Goal: Information Seeking & Learning: Learn about a topic

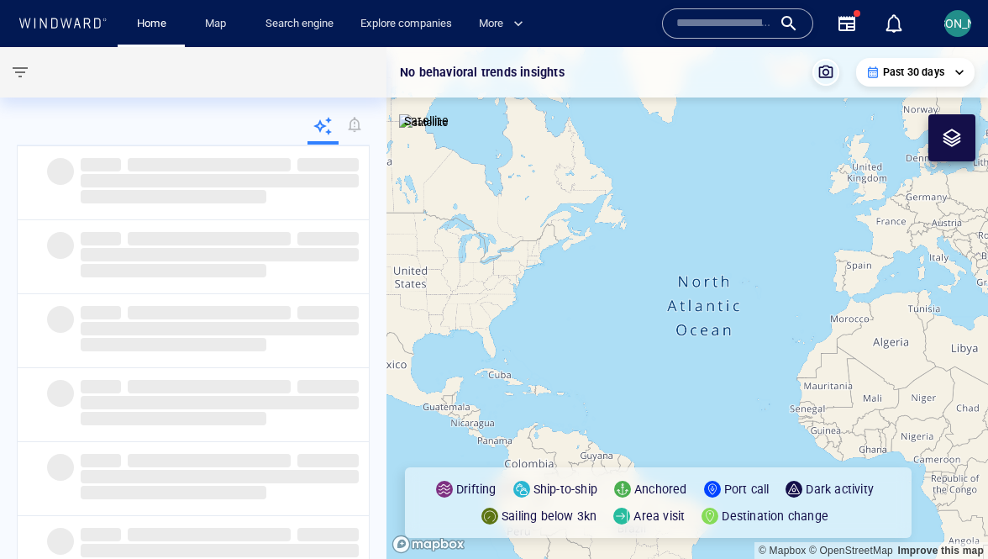
click at [763, 18] on input "text" at bounding box center [724, 23] width 96 height 25
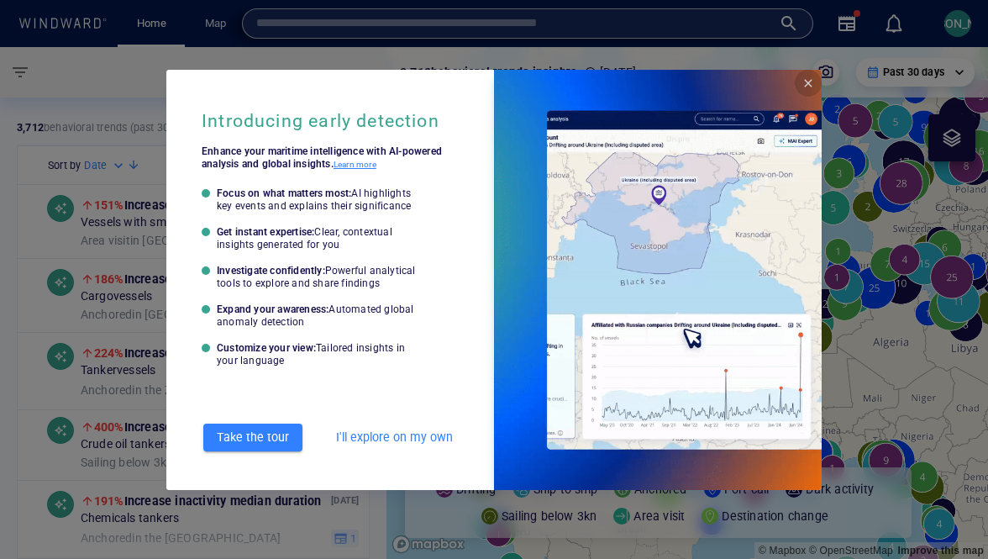
click at [807, 88] on span "Close" at bounding box center [808, 82] width 13 height 13
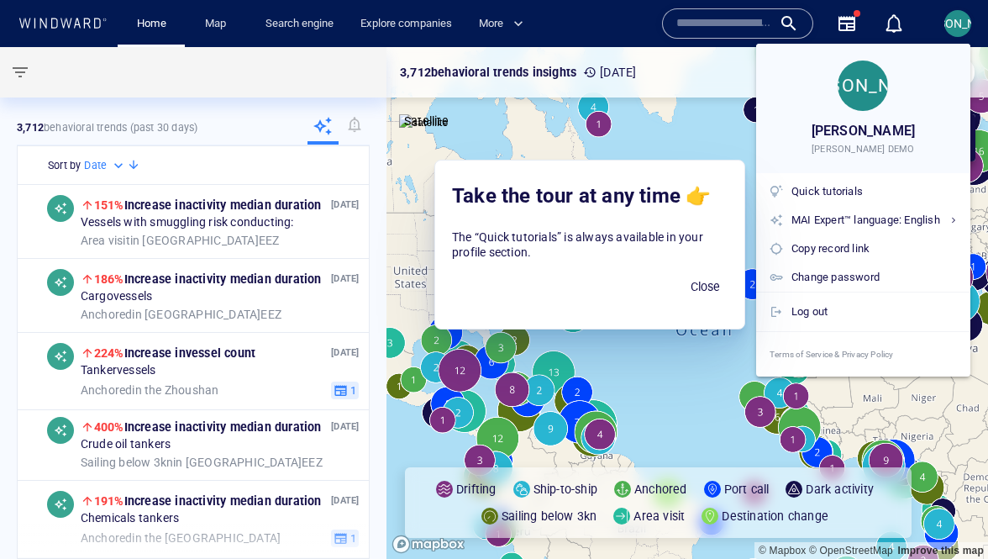
click at [668, 26] on div at bounding box center [494, 279] width 988 height 559
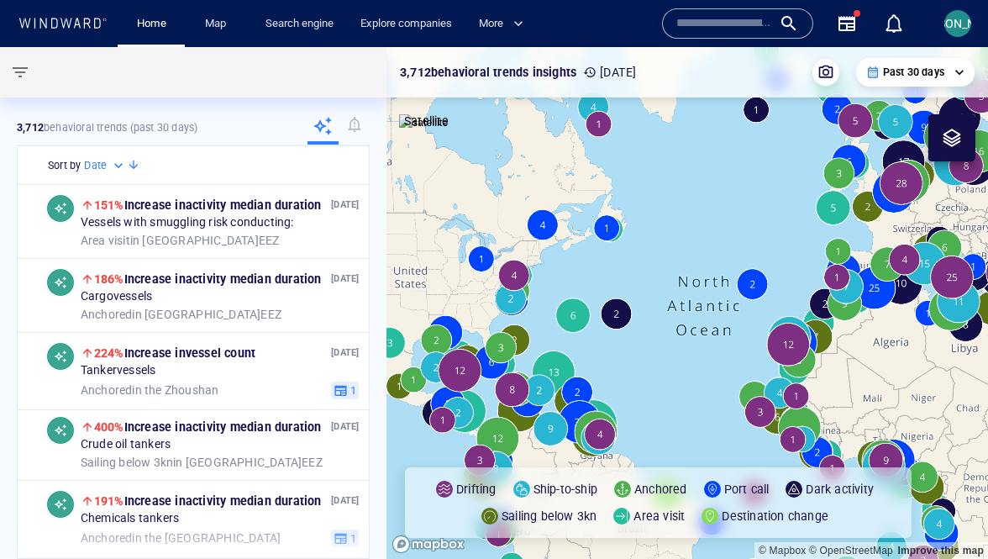
paste input "**********"
click at [699, 28] on input "**********" at bounding box center [725, 23] width 99 height 25
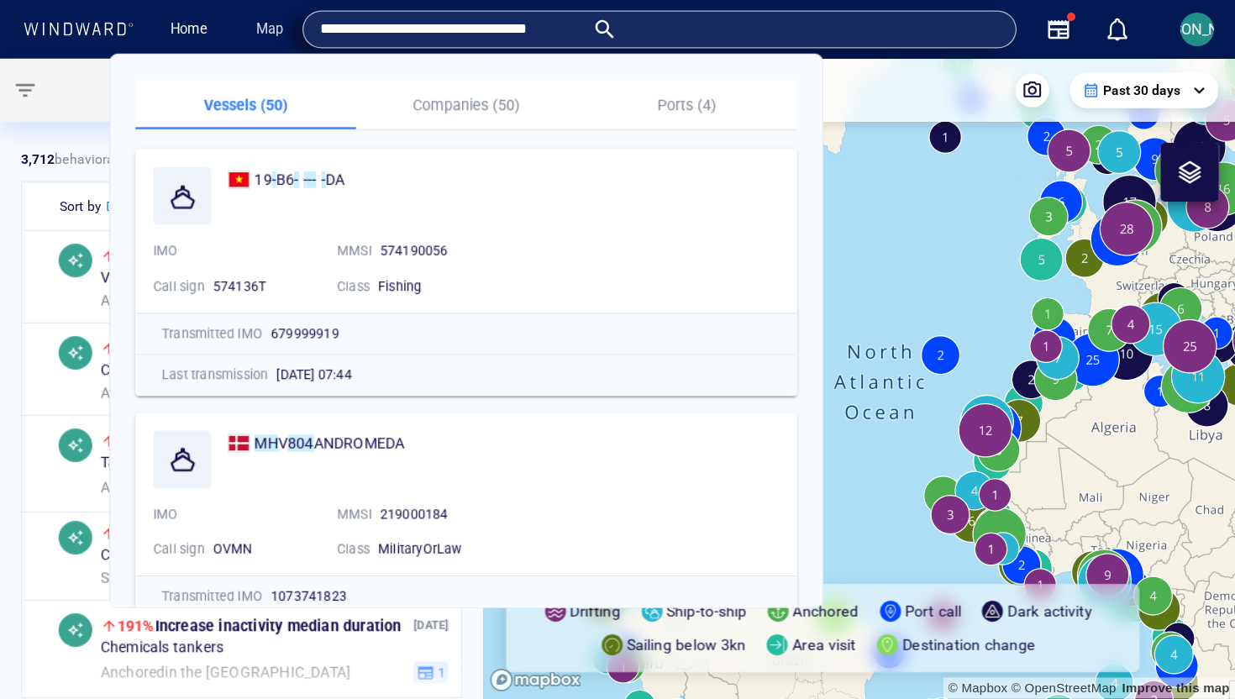
scroll to position [0, 0]
click at [467, 28] on input "**********" at bounding box center [361, 23] width 211 height 25
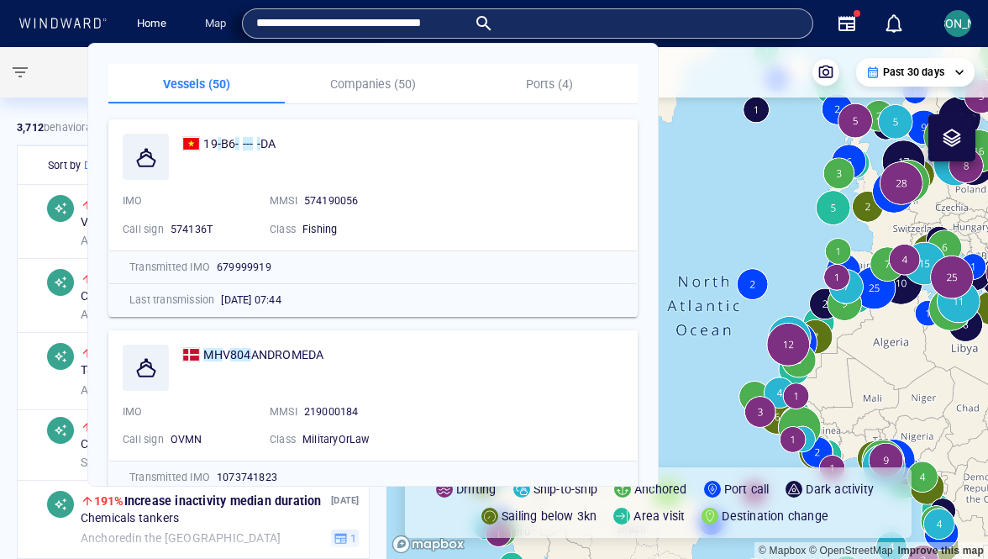
click at [467, 28] on input "**********" at bounding box center [361, 23] width 211 height 25
click at [467, 18] on input "**********" at bounding box center [361, 23] width 211 height 25
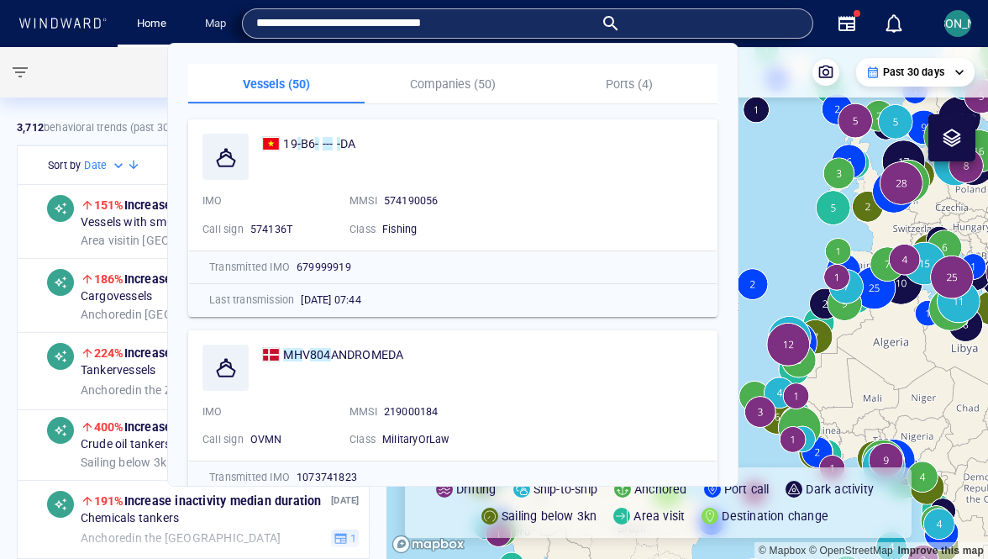
click at [594, 18] on input "**********" at bounding box center [425, 23] width 338 height 25
click at [544, 19] on input "**********" at bounding box center [425, 23] width 338 height 25
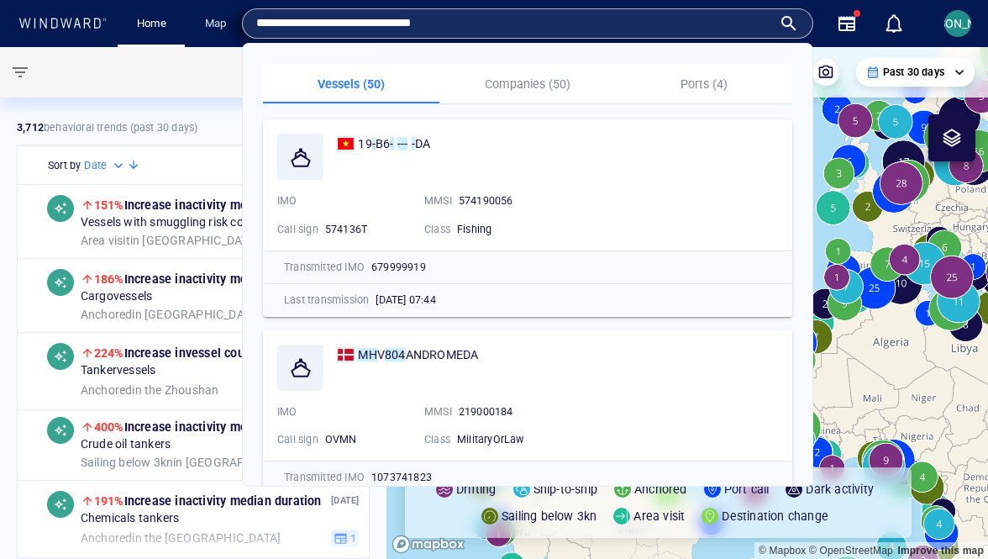
type input "**********"
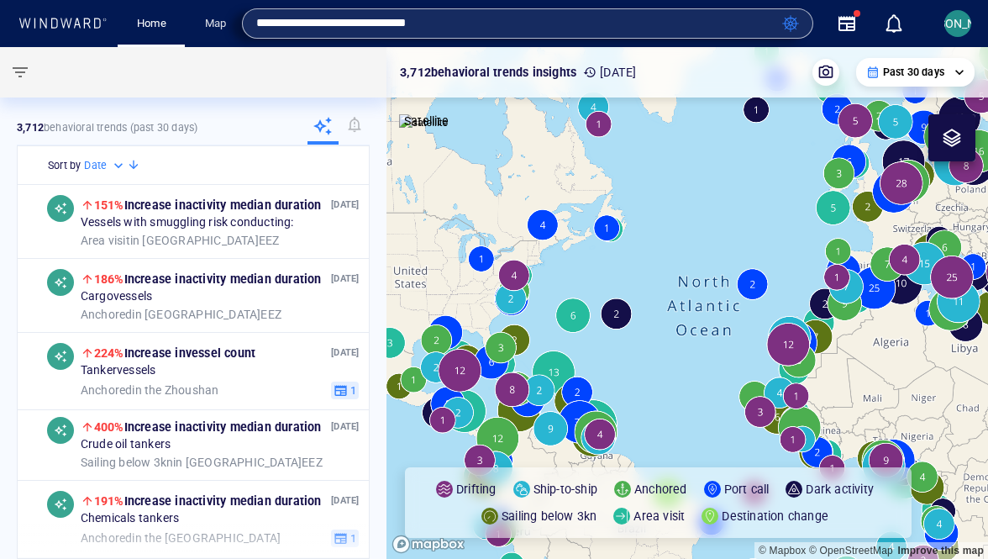
click at [312, 28] on input "**********" at bounding box center [515, 23] width 519 height 25
click at [446, 23] on input "text" at bounding box center [514, 23] width 516 height 25
paste input "*******"
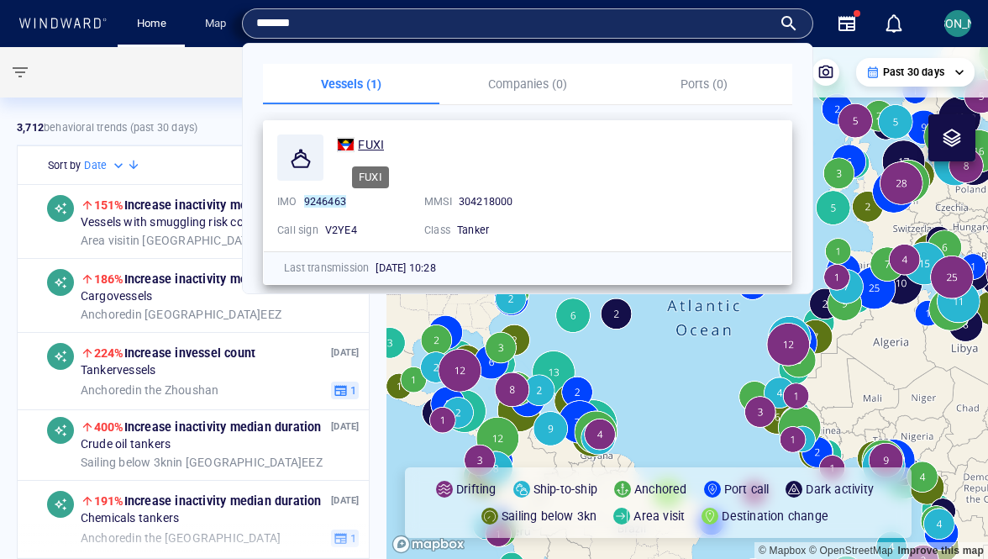
type input "*******"
click at [375, 147] on span "FUXI" at bounding box center [371, 144] width 26 height 13
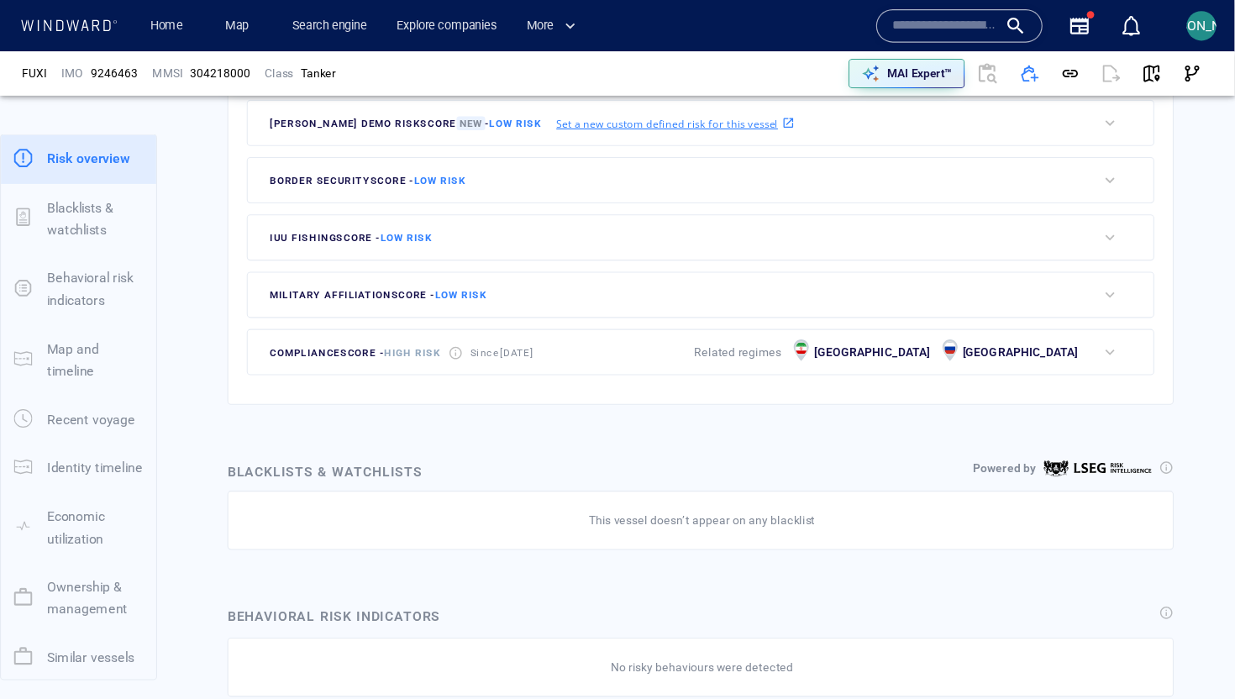
scroll to position [44, 0]
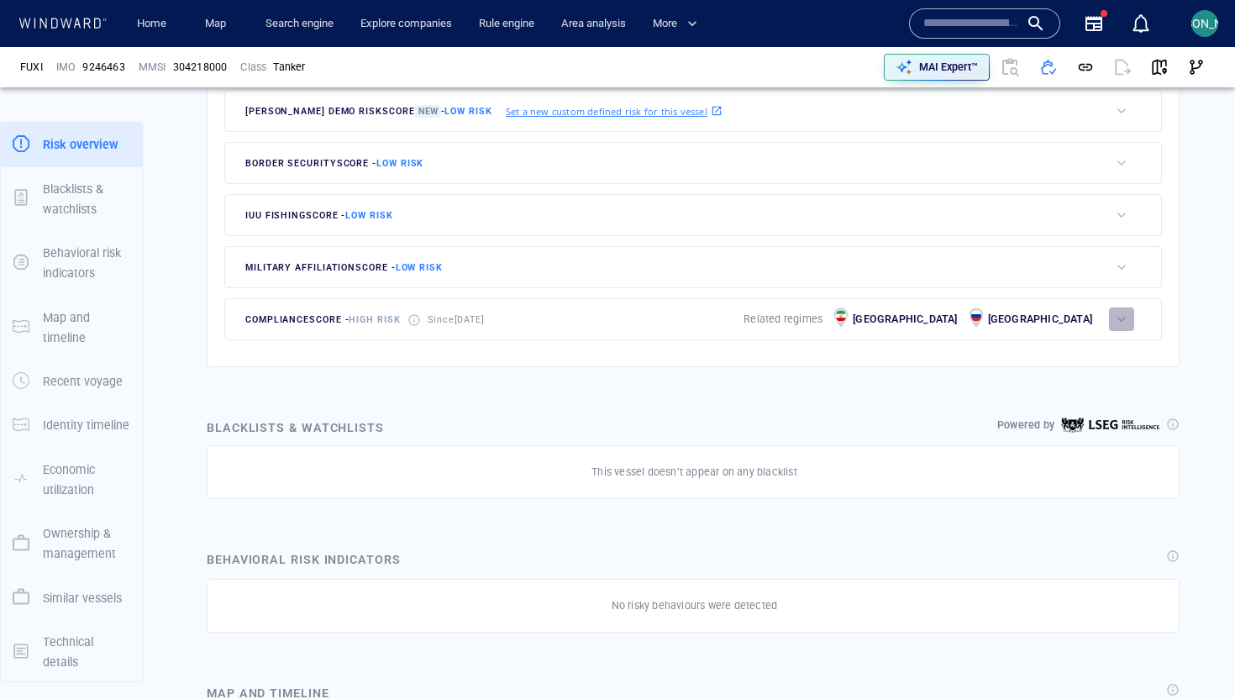
click at [987, 327] on div "button" at bounding box center [1121, 319] width 17 height 17
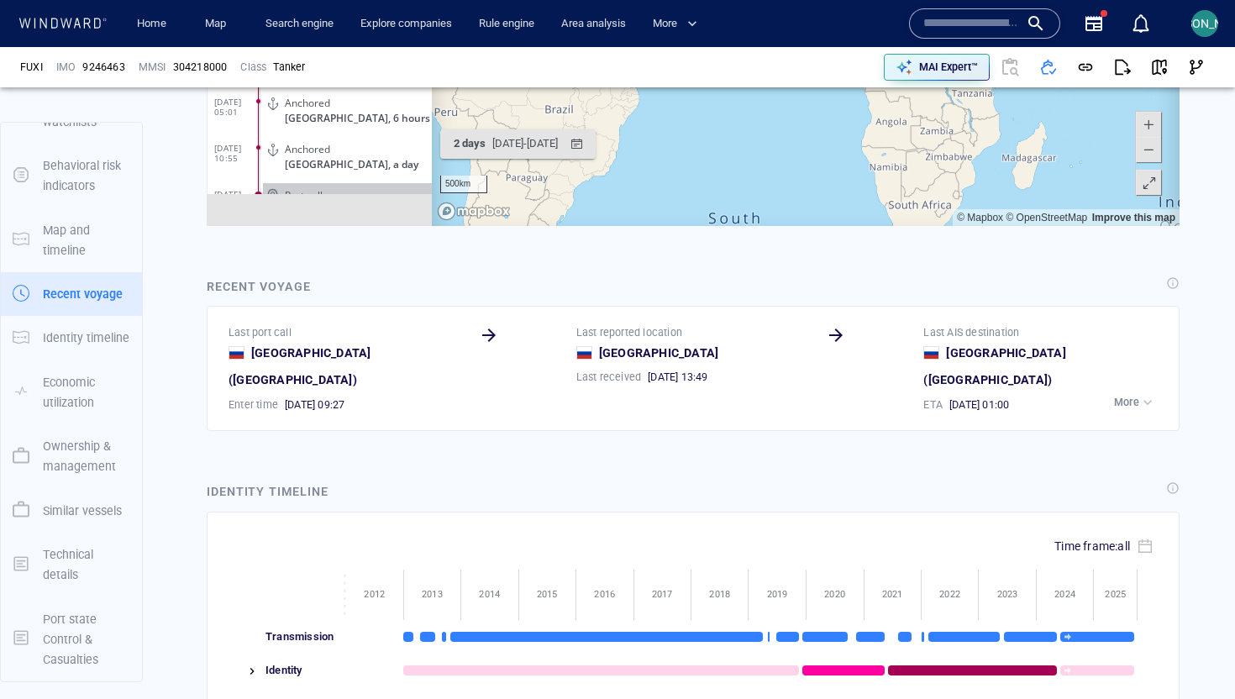
scroll to position [8888, 0]
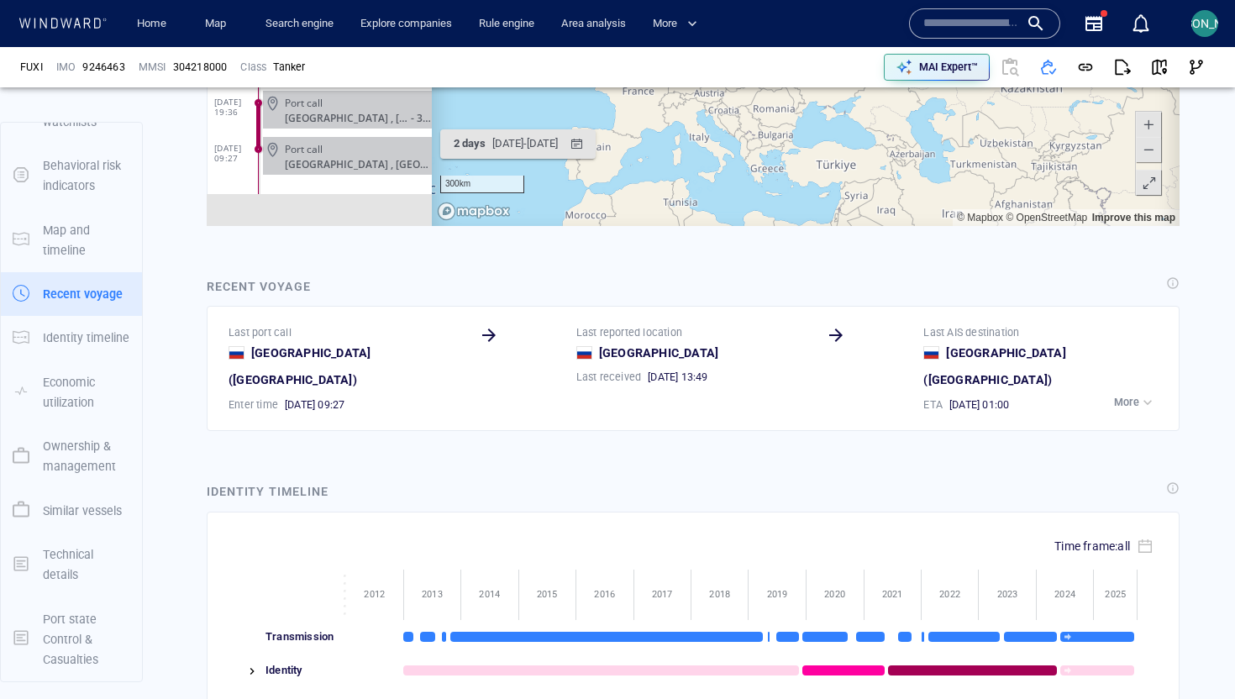
scroll to position [1885, 0]
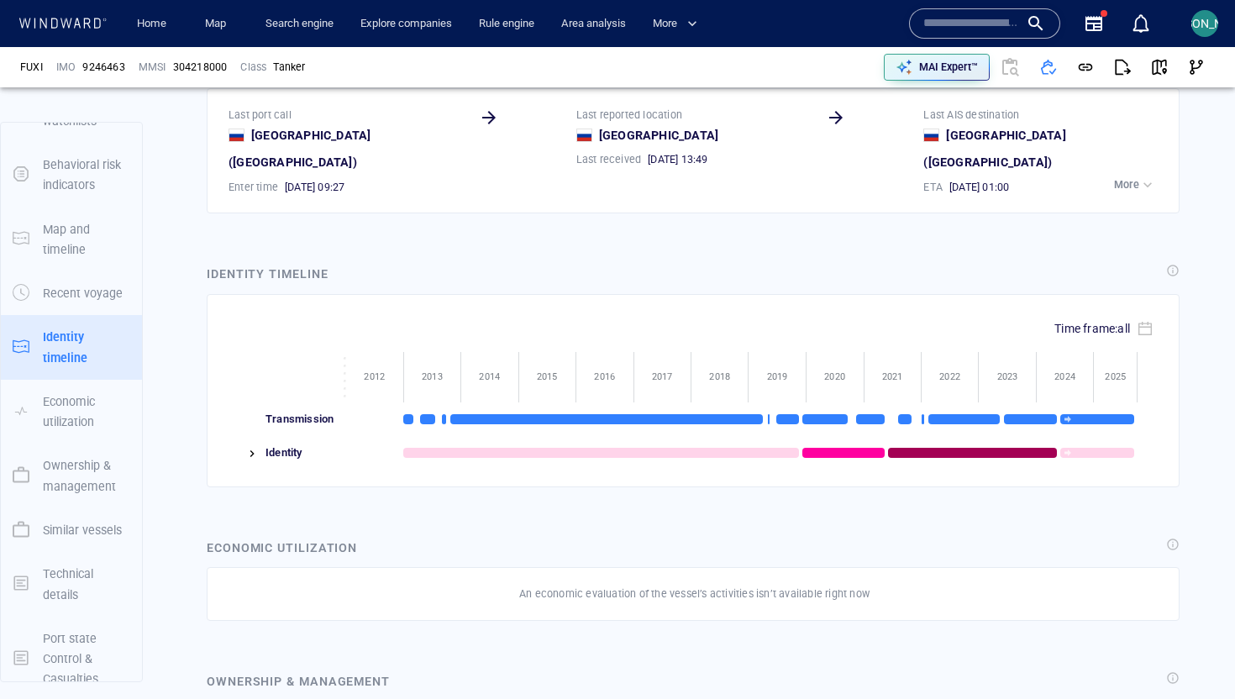
click at [250, 447] on img at bounding box center [251, 453] width 13 height 13
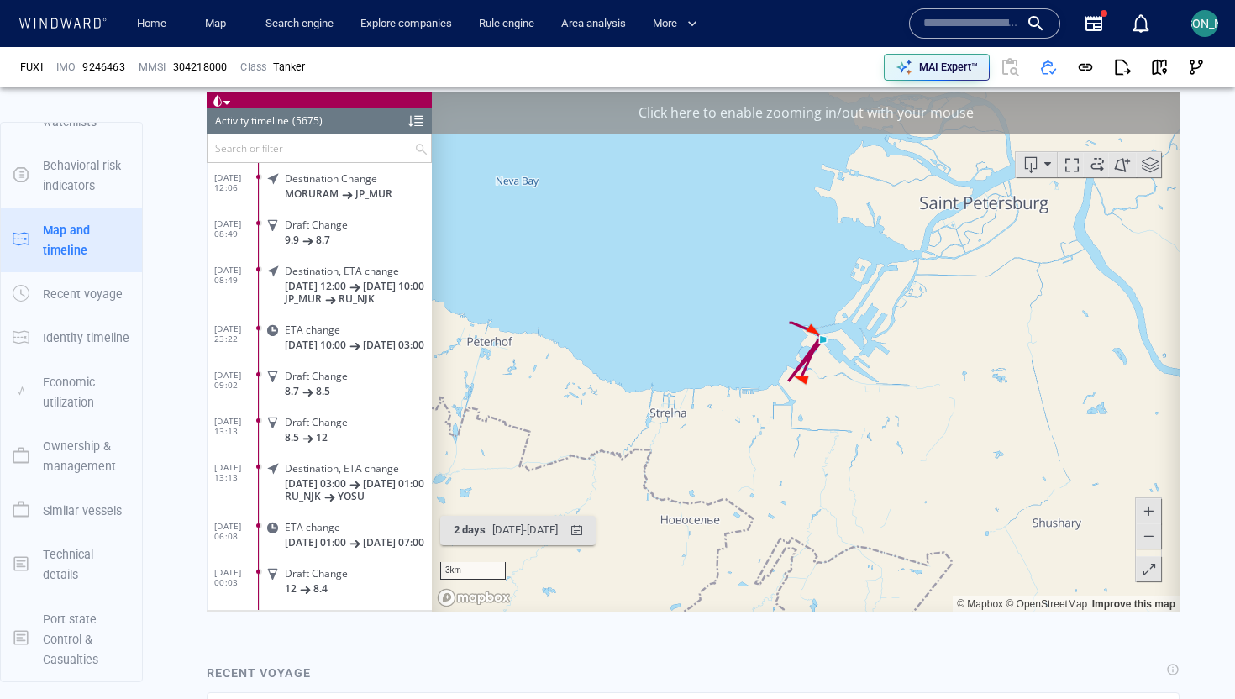
scroll to position [1102, 0]
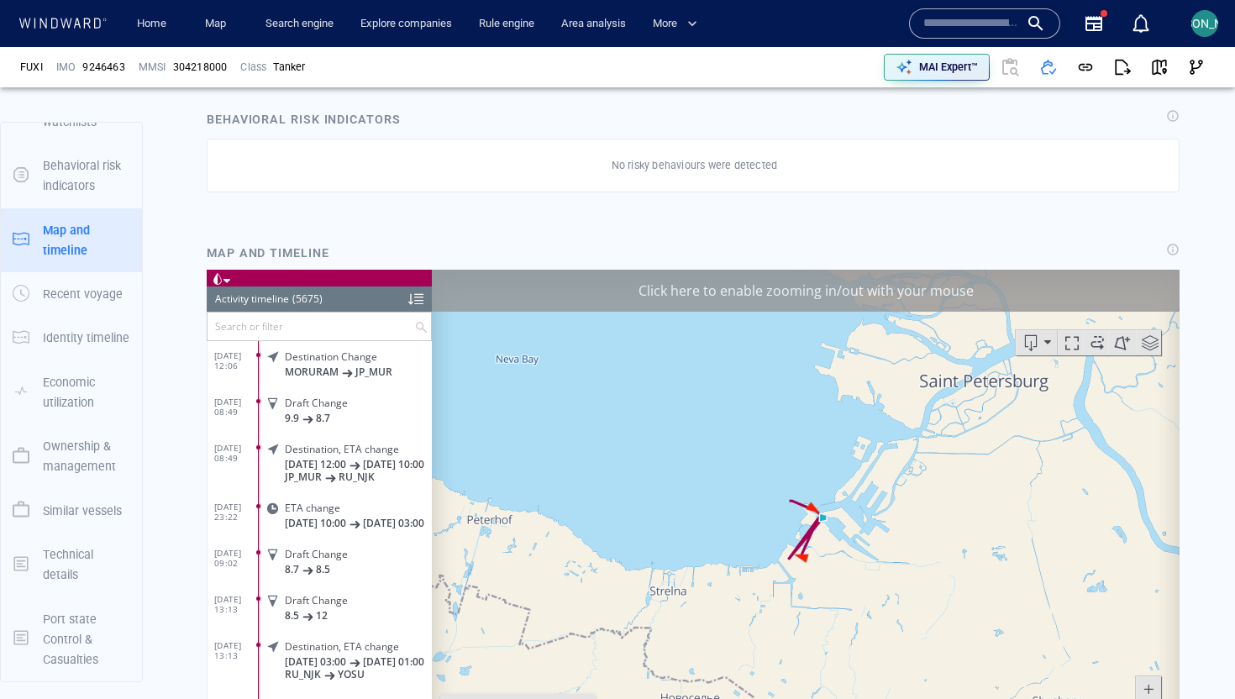
click at [987, 289] on div "Click here to enable zooming in/out with your mouse" at bounding box center [806, 290] width 748 height 42
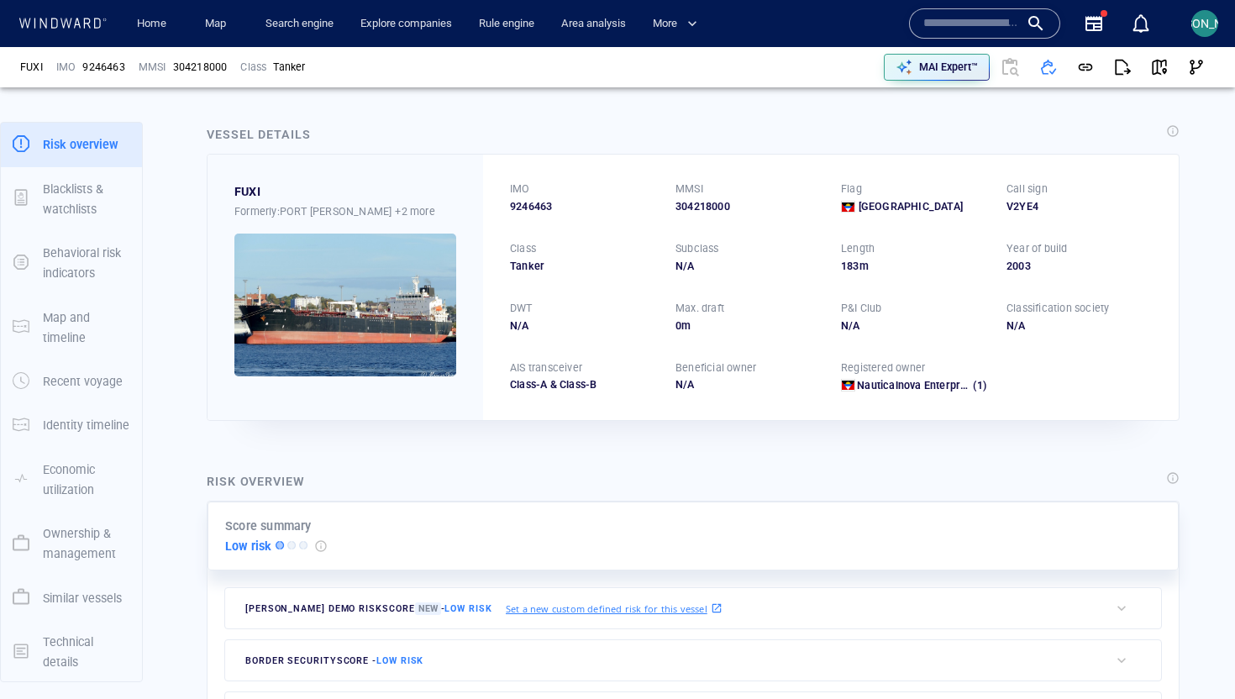
scroll to position [0, 0]
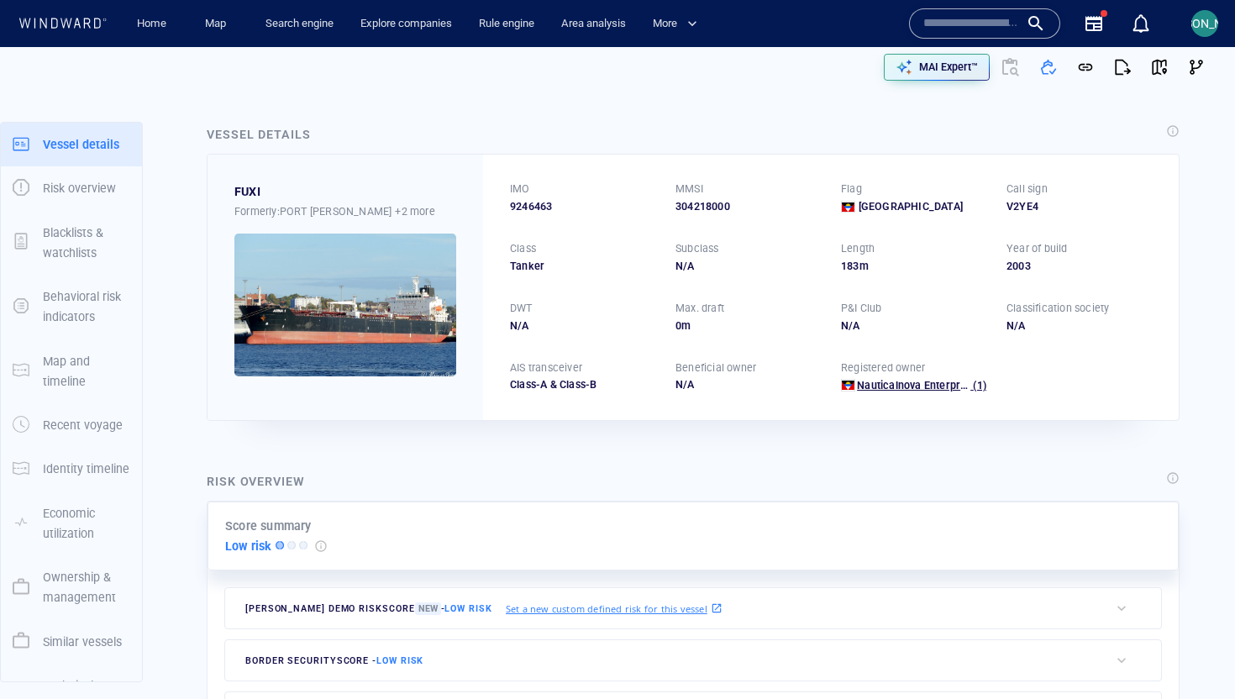
click at [929, 391] on span "Nauticalnova Enterprises Ltd" at bounding box center [927, 385] width 141 height 13
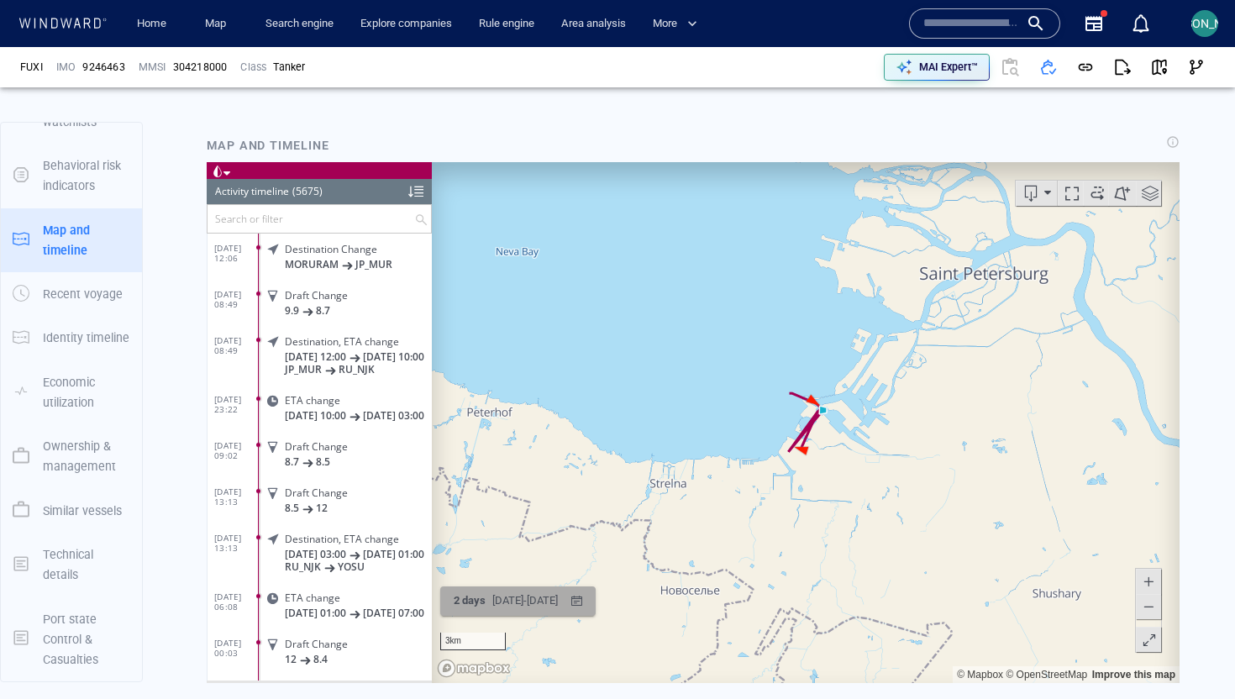
click at [520, 558] on div "[DATE] - [DATE]" at bounding box center [525, 600] width 72 height 26
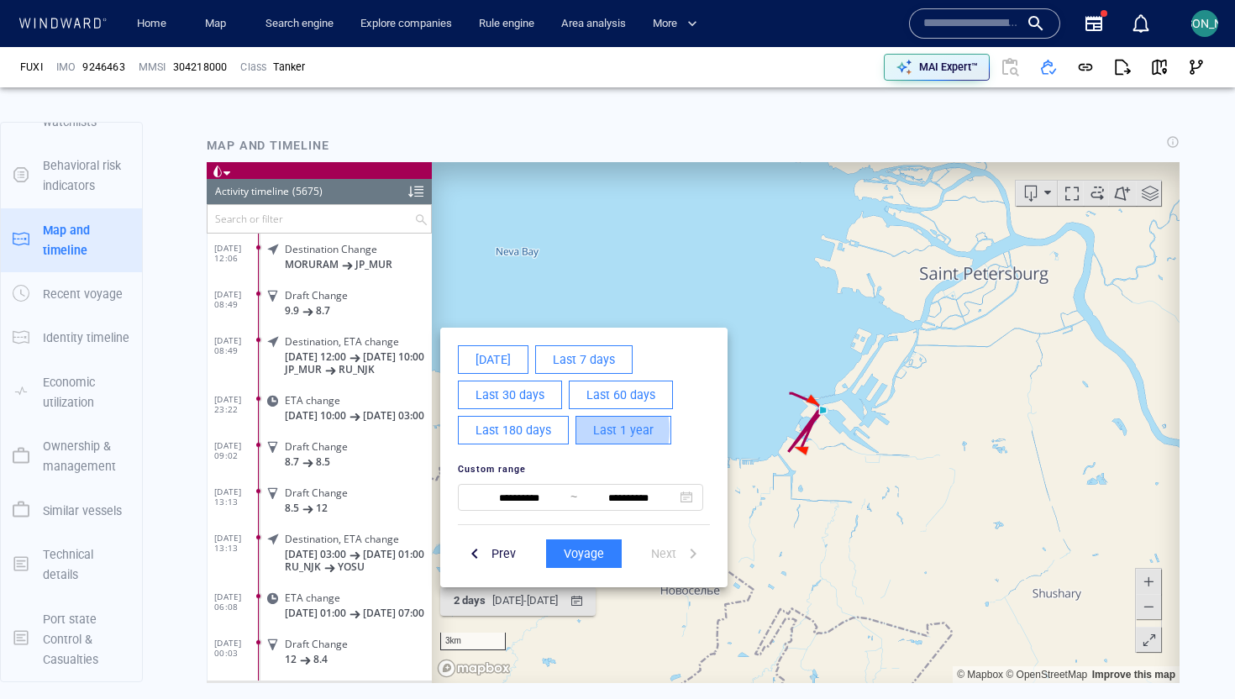
click at [583, 429] on button "Last 1 year" at bounding box center [624, 429] width 96 height 29
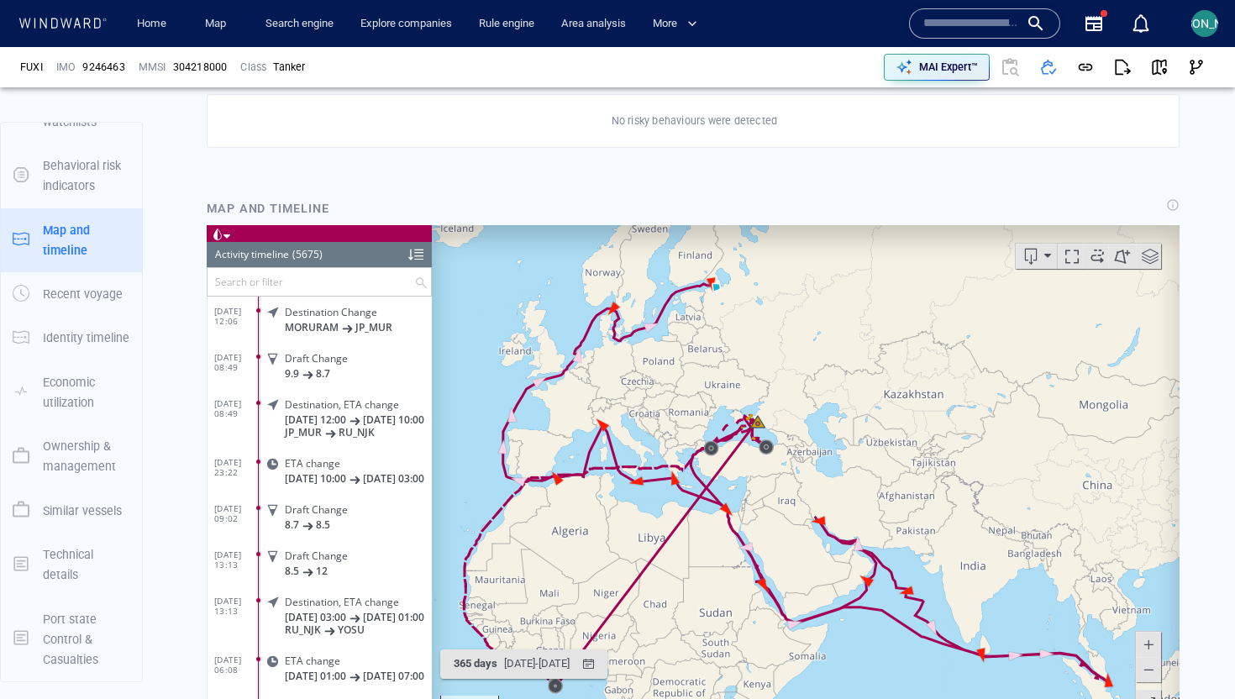
click at [750, 278] on canvas "Map" at bounding box center [806, 484] width 748 height 521
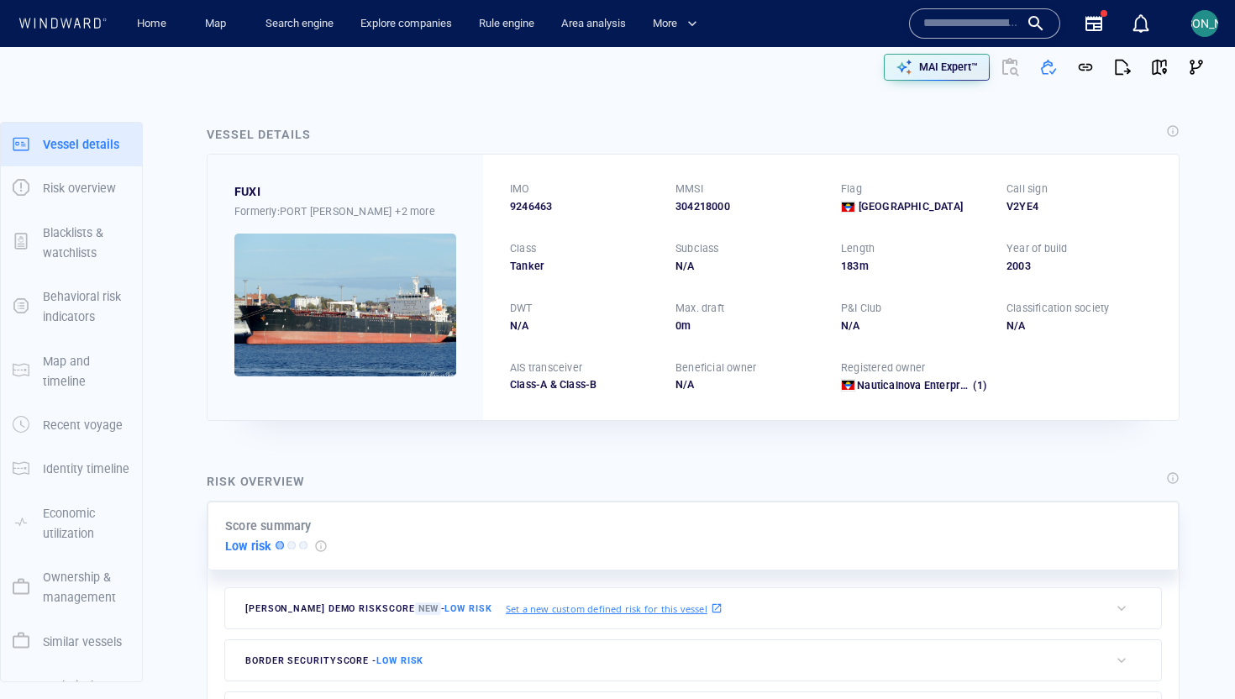
click at [329, 275] on img at bounding box center [345, 305] width 222 height 143
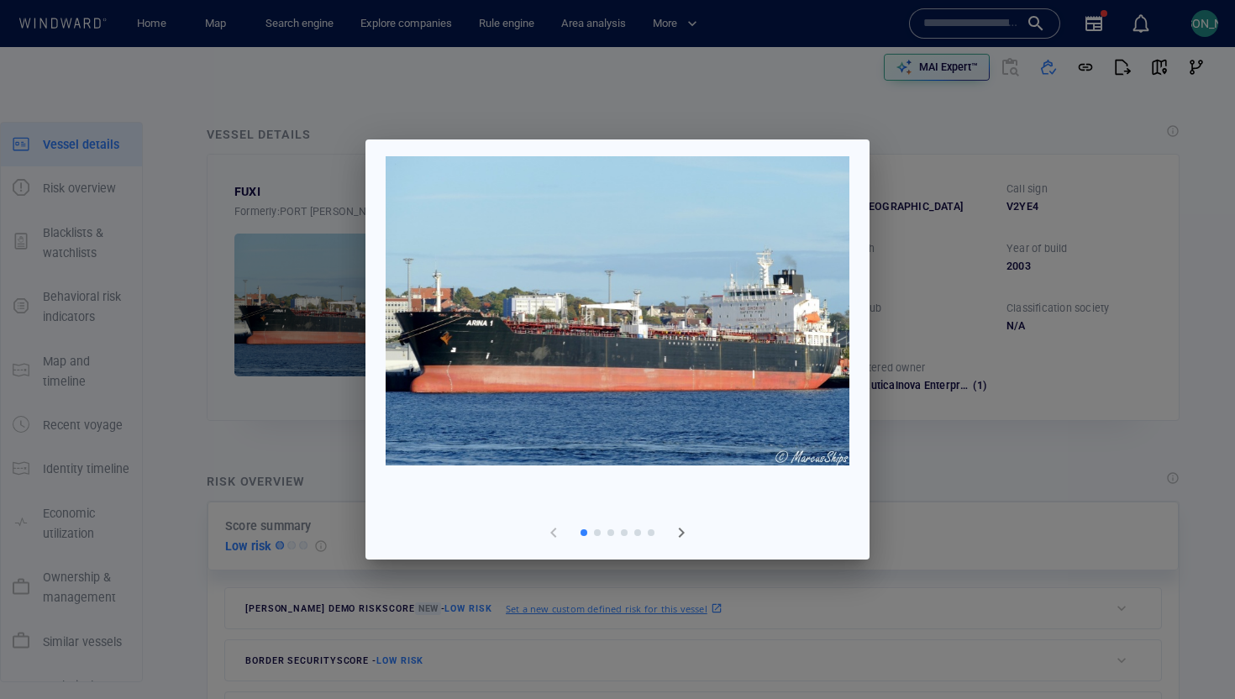
click at [682, 532] on span "button" at bounding box center [681, 533] width 20 height 20
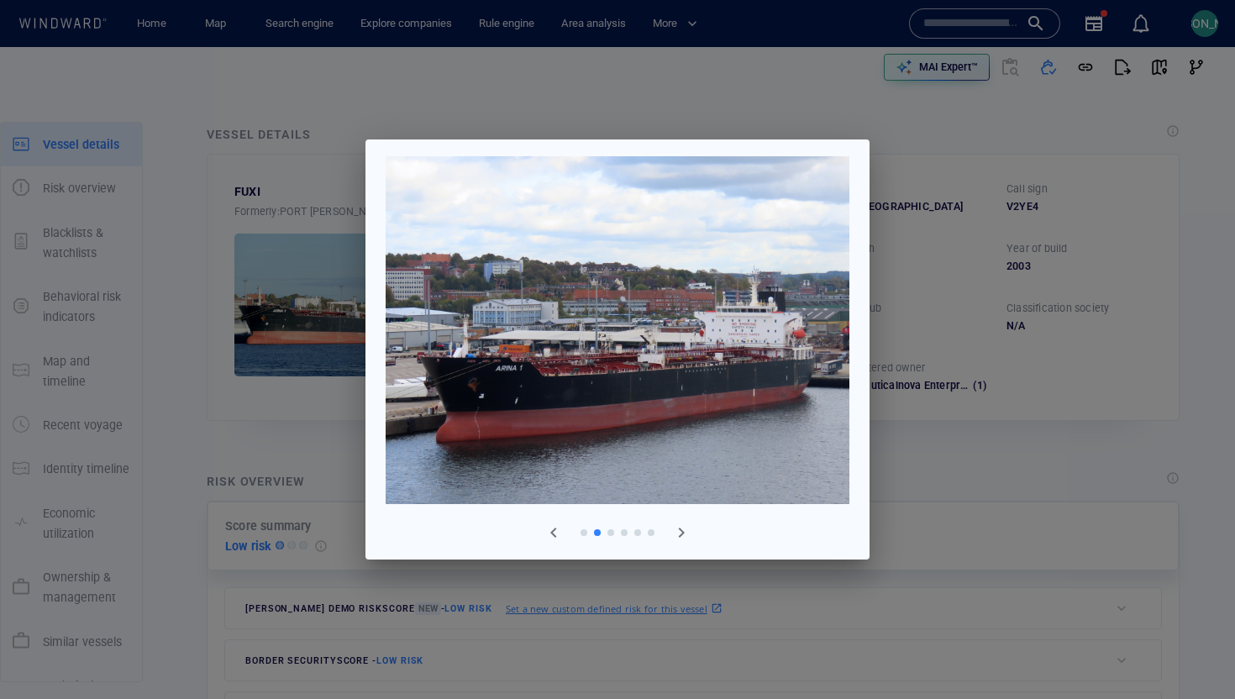
click at [307, 397] on div at bounding box center [617, 349] width 1235 height 699
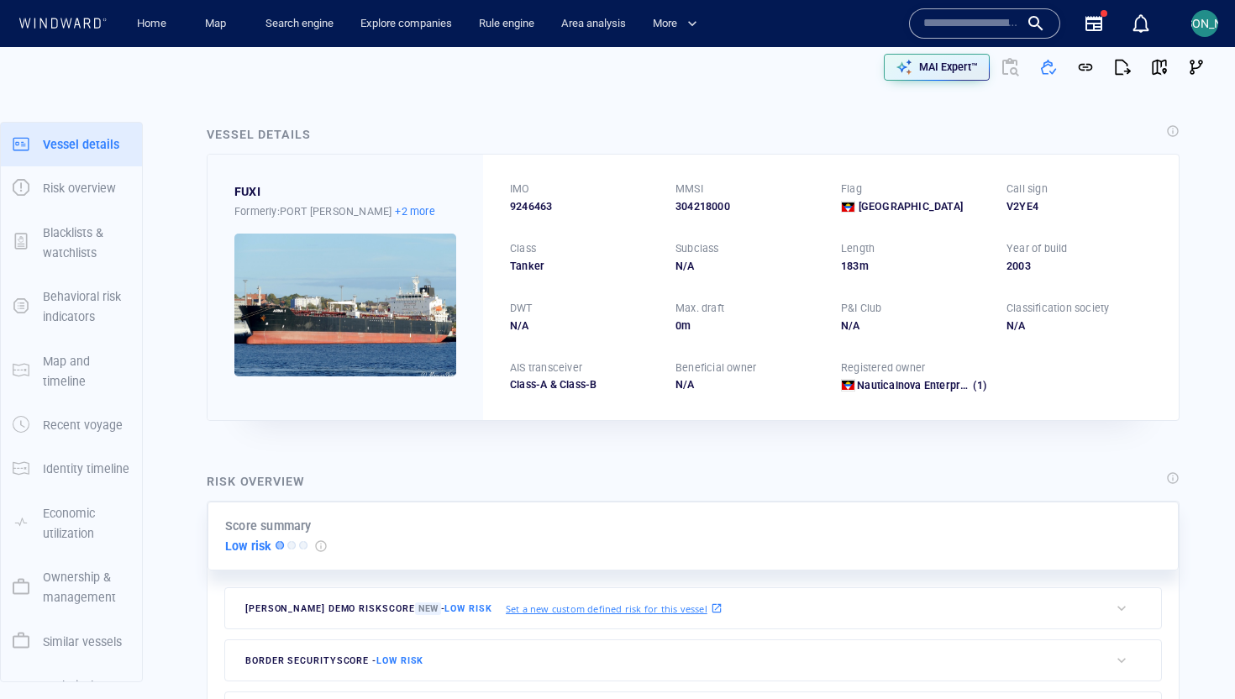
click at [395, 213] on p "+2 more" at bounding box center [414, 211] width 39 height 18
click at [987, 356] on div at bounding box center [617, 349] width 1235 height 699
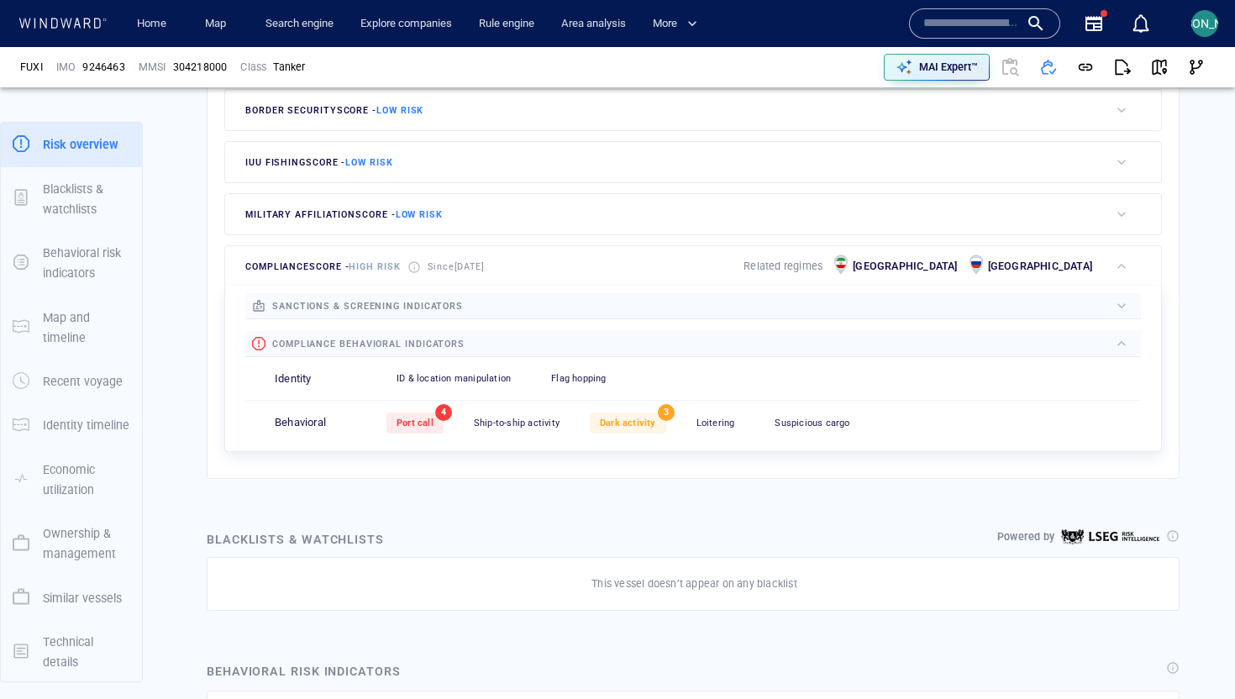
scroll to position [625, 0]
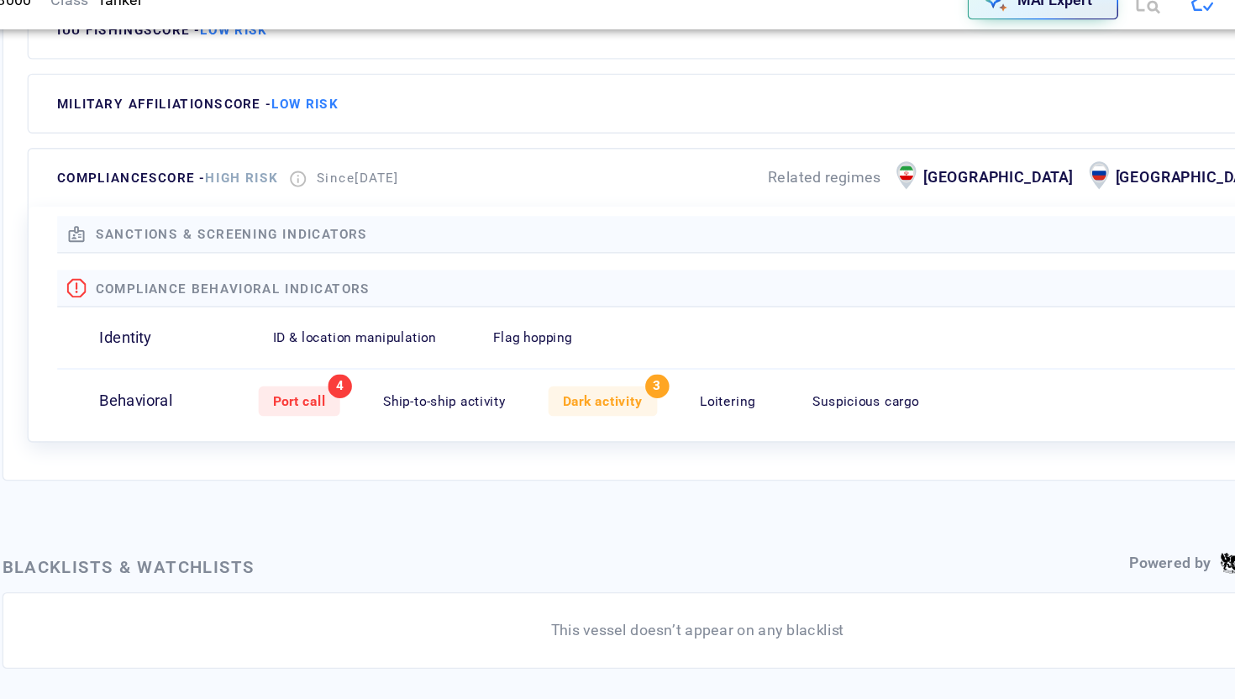
click at [248, 194] on span "compliance score - High risk" at bounding box center [322, 192] width 155 height 11
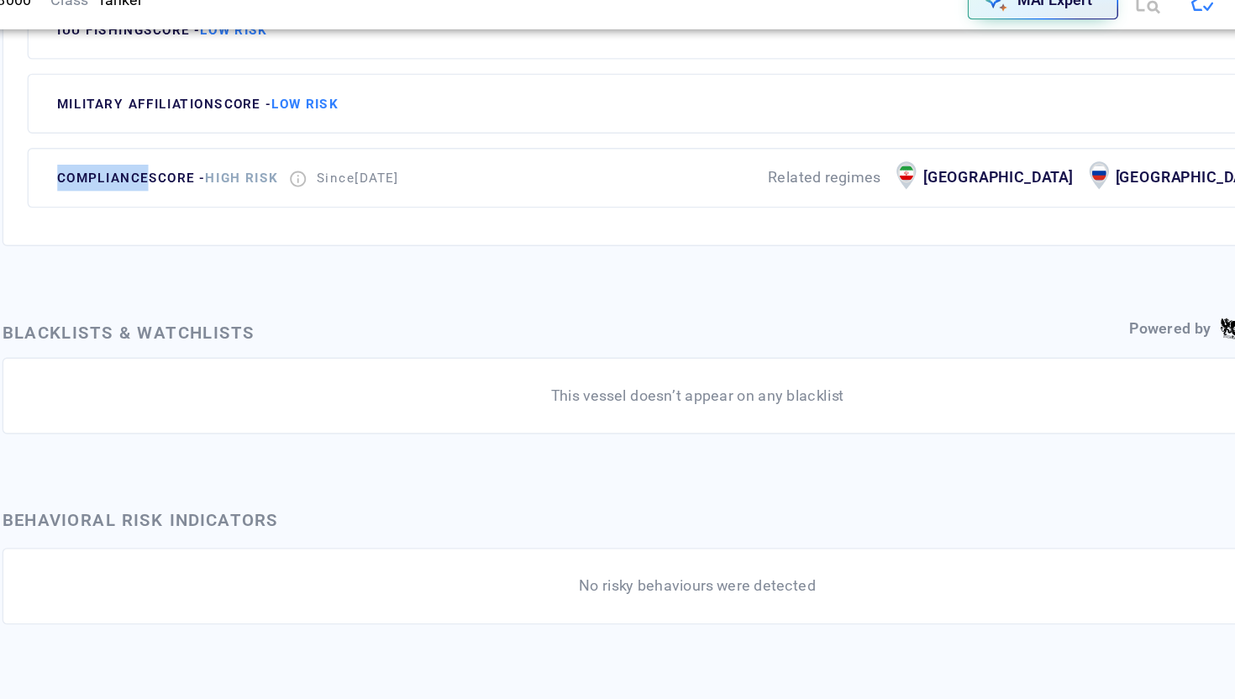
scroll to position [8888, 0]
click at [248, 194] on span "compliance score - High risk" at bounding box center [322, 192] width 155 height 11
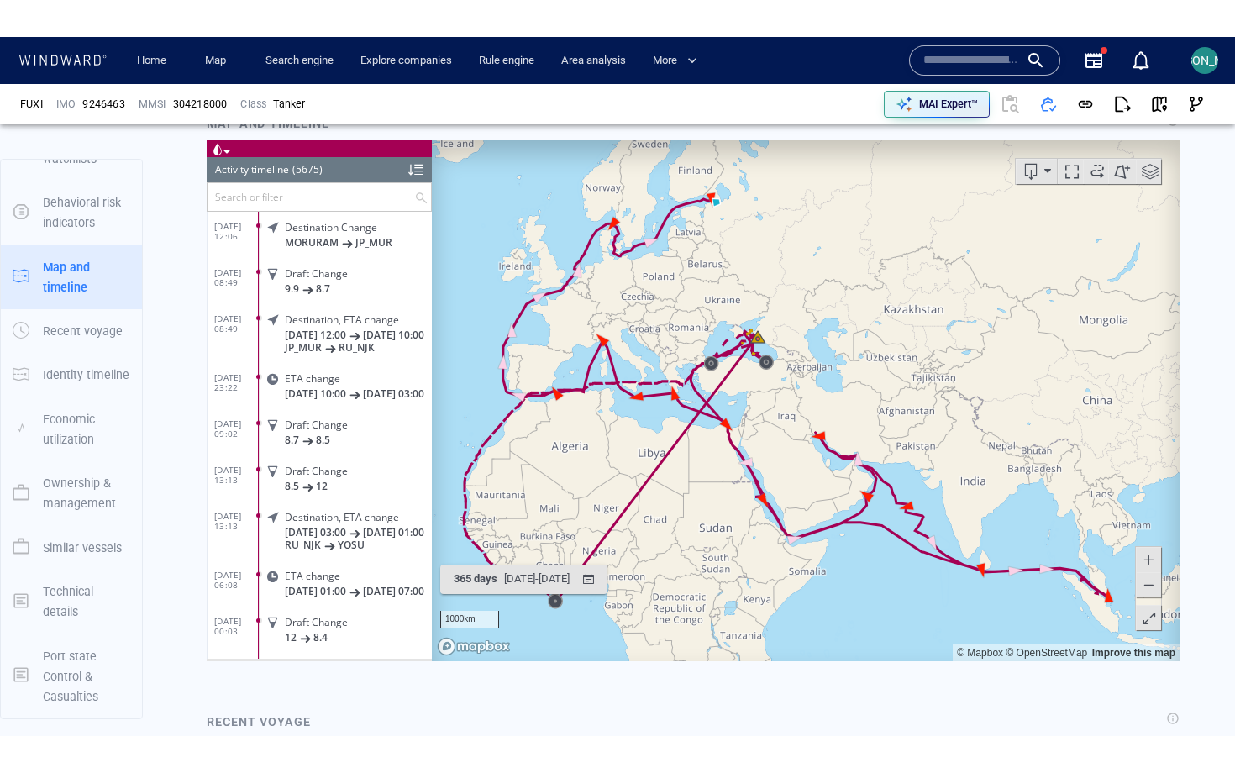
scroll to position [1280, 0]
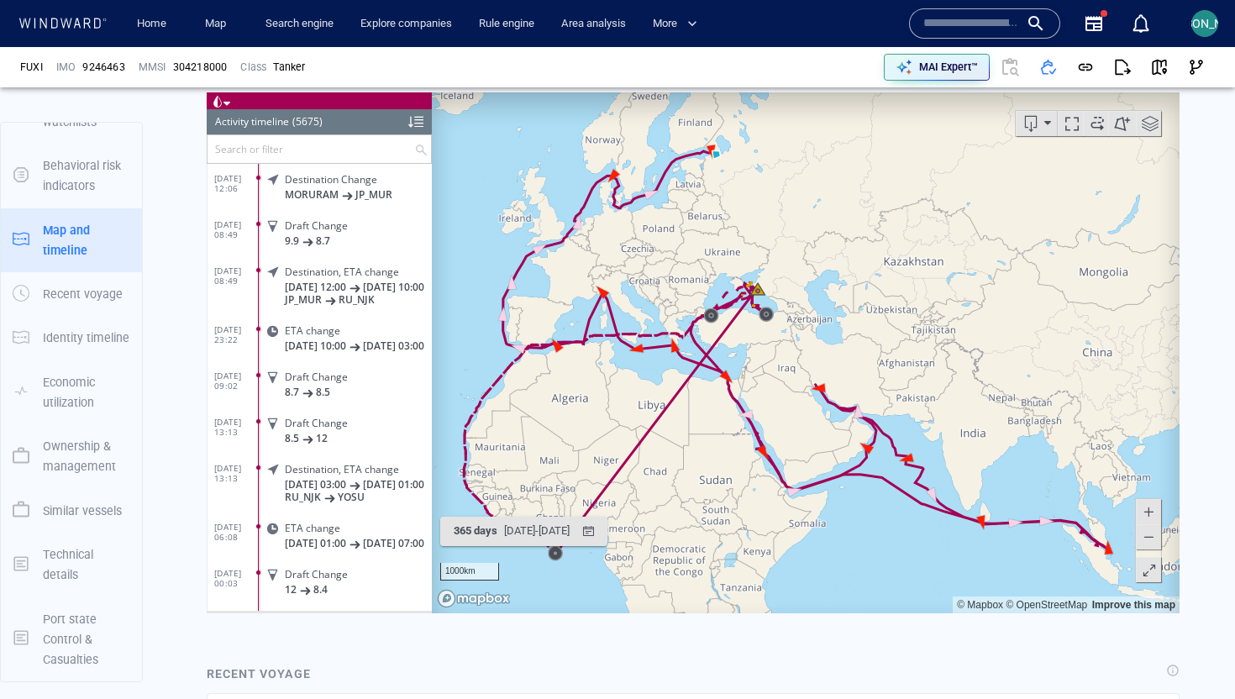
click at [987, 558] on span at bounding box center [1149, 569] width 17 height 25
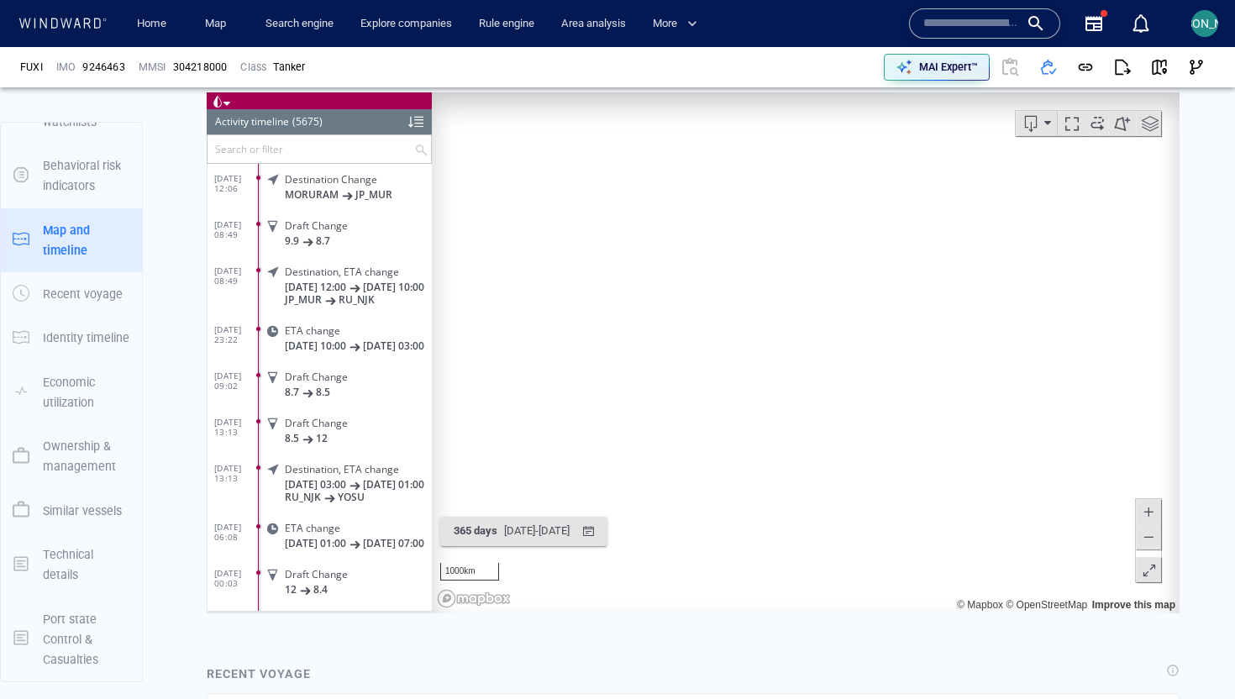
scroll to position [58, 0]
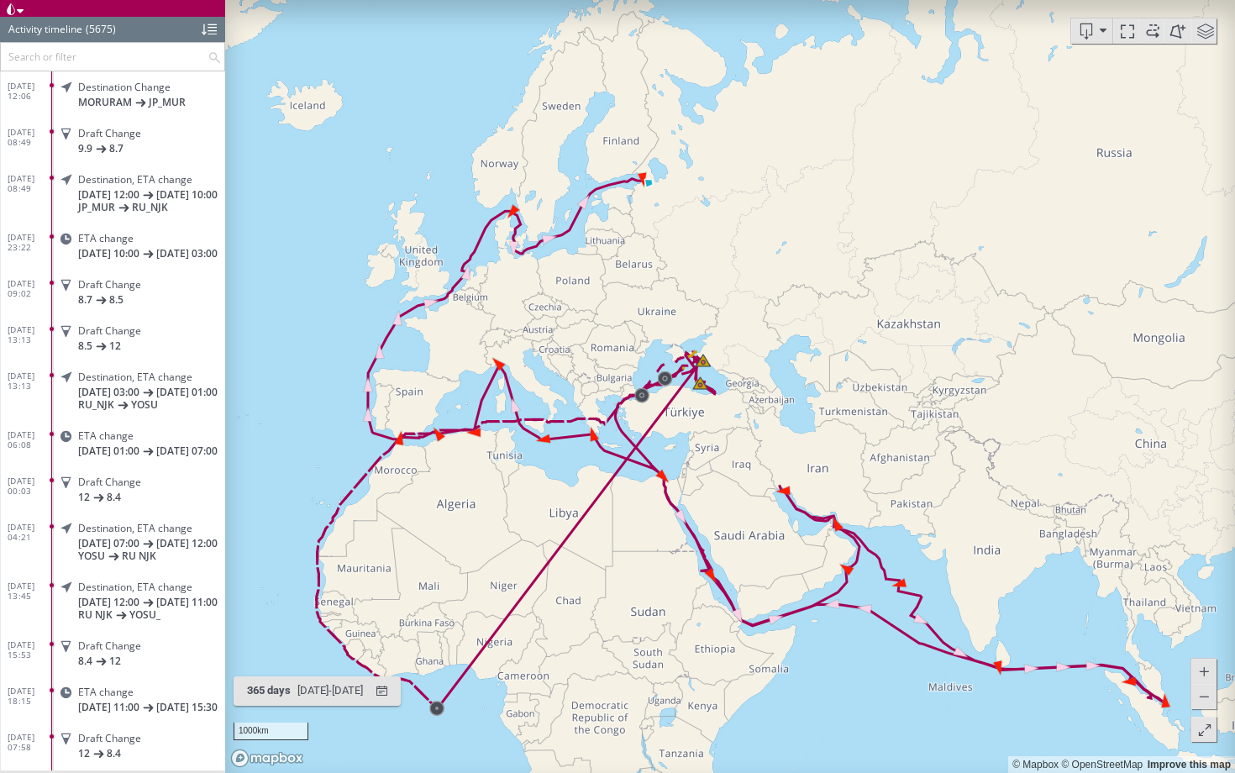
drag, startPoint x: 623, startPoint y: 241, endPoint x: 648, endPoint y: 158, distance: 86.9
click at [648, 158] on canvas "Map" at bounding box center [730, 386] width 1010 height 773
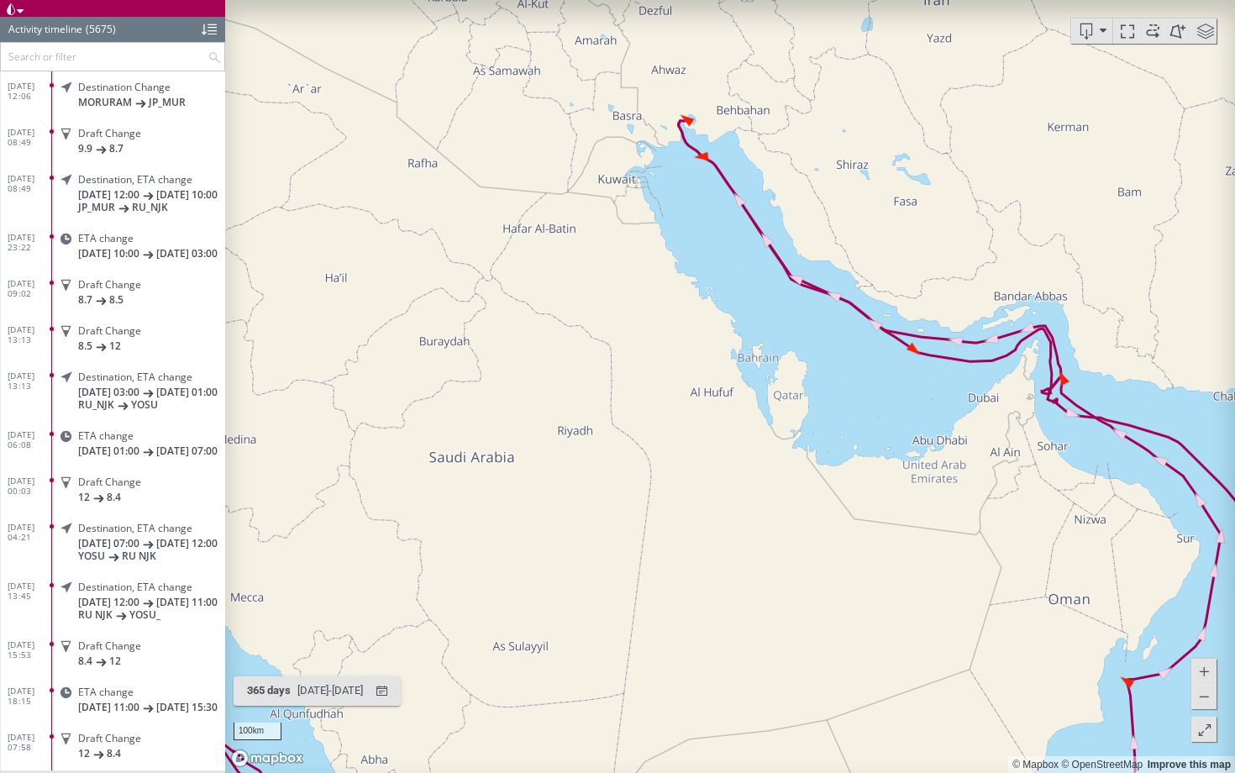
drag, startPoint x: 811, startPoint y: 139, endPoint x: 778, endPoint y: 236, distance: 102.0
click at [778, 237] on canvas "Map" at bounding box center [730, 386] width 1010 height 773
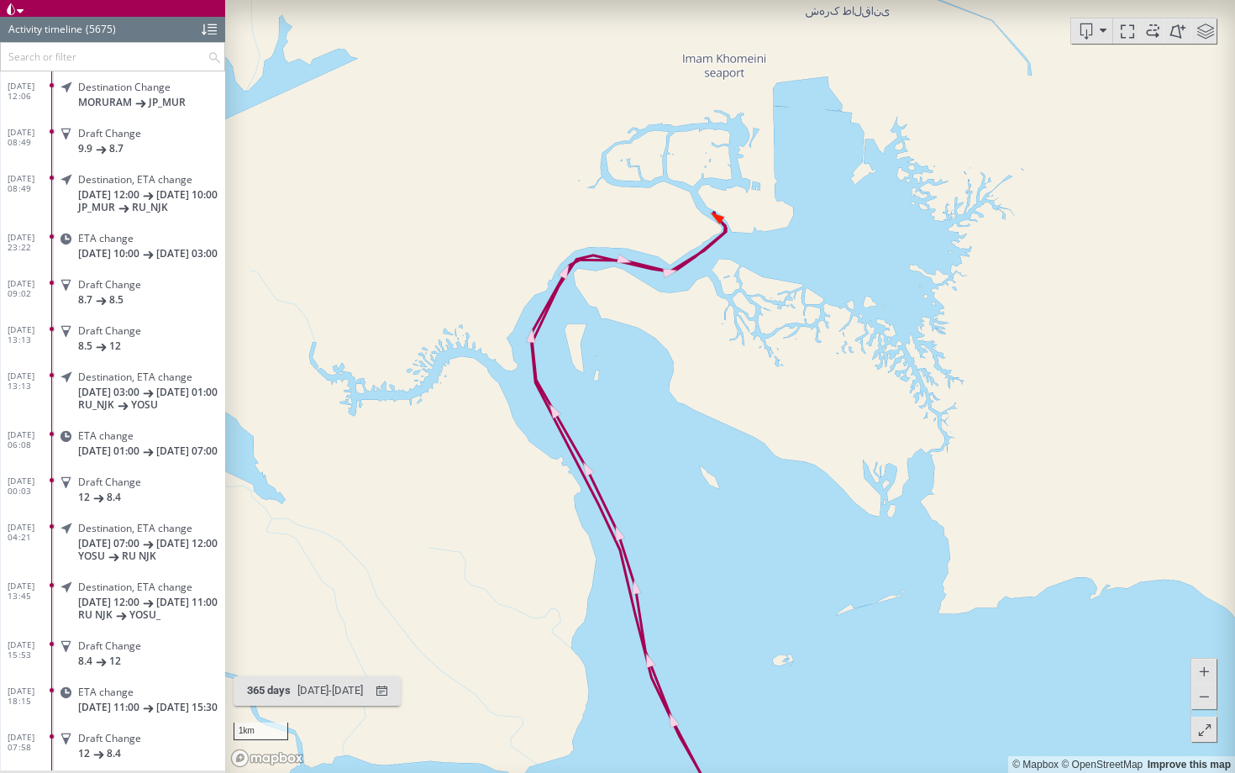
drag, startPoint x: 699, startPoint y: 226, endPoint x: 572, endPoint y: 414, distance: 227.0
click at [571, 415] on canvas "Map" at bounding box center [730, 386] width 1010 height 773
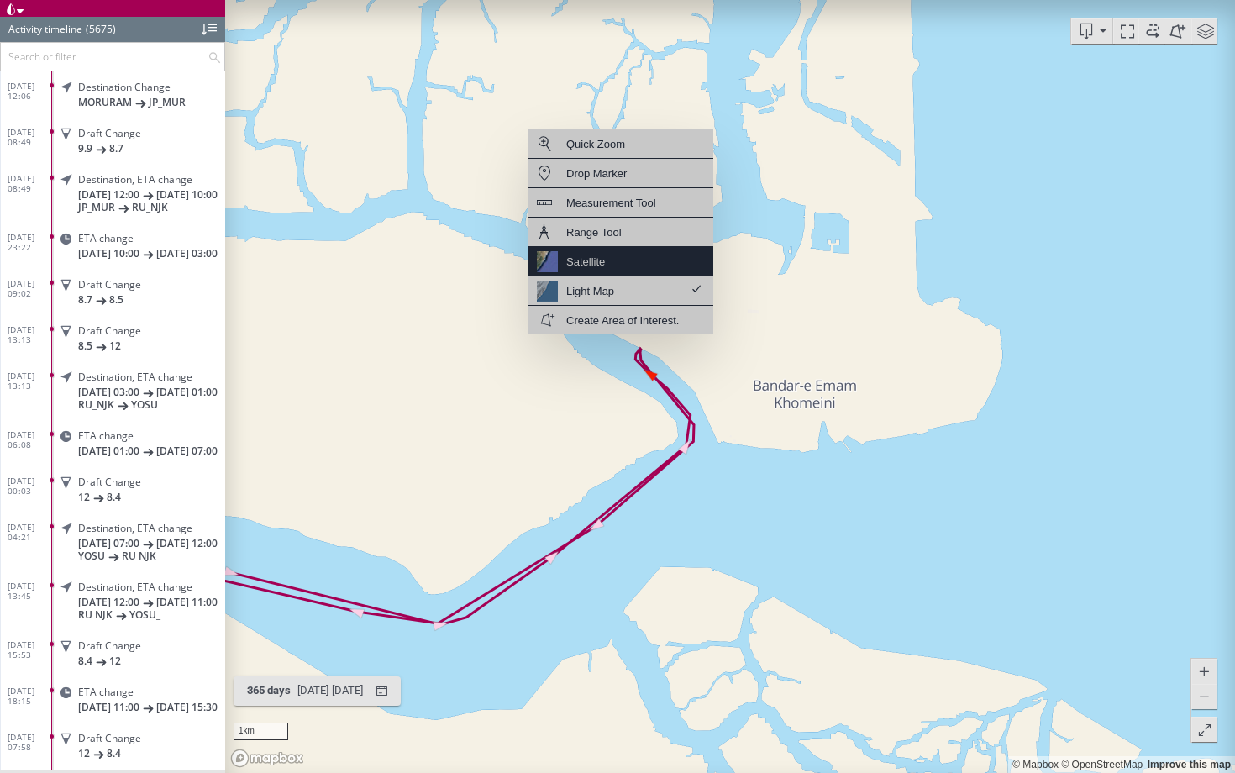
click at [639, 271] on div "Satellite" at bounding box center [620, 261] width 185 height 29
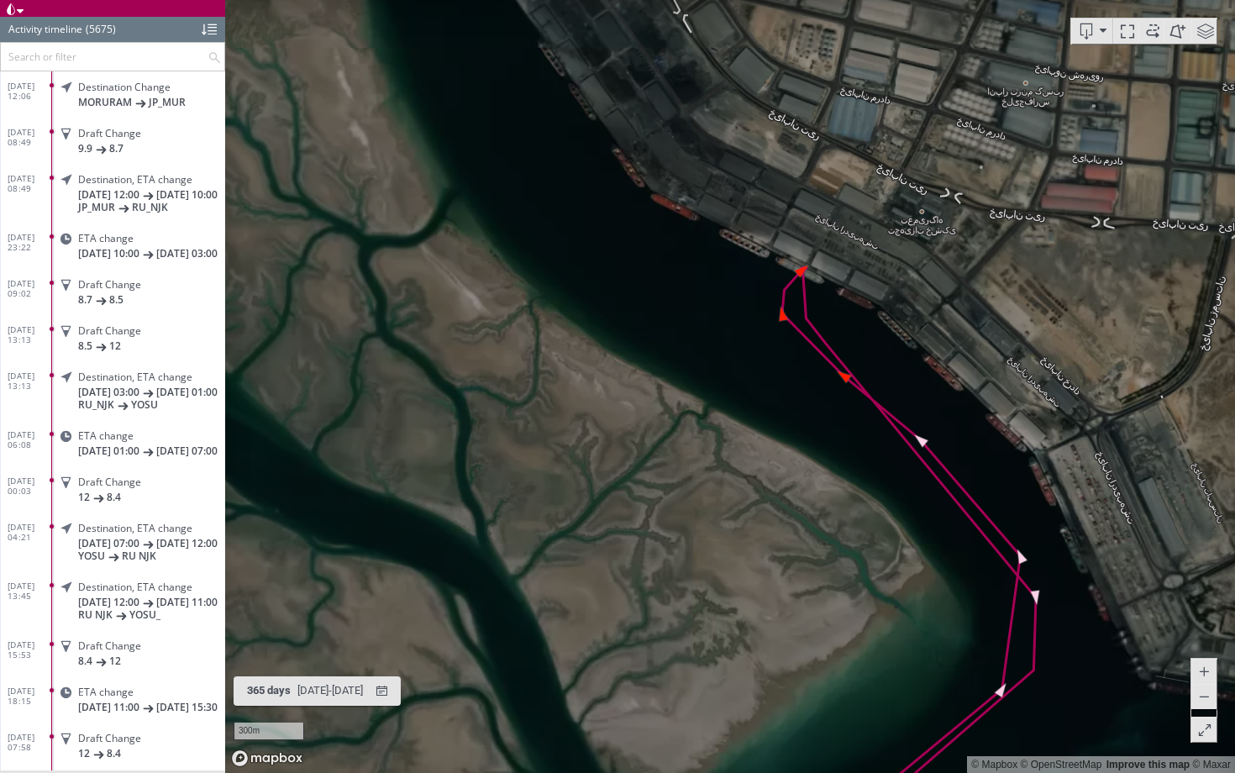
drag, startPoint x: 904, startPoint y: 376, endPoint x: 410, endPoint y: 376, distance: 494.0
click at [410, 376] on canvas "Map" at bounding box center [730, 386] width 1010 height 773
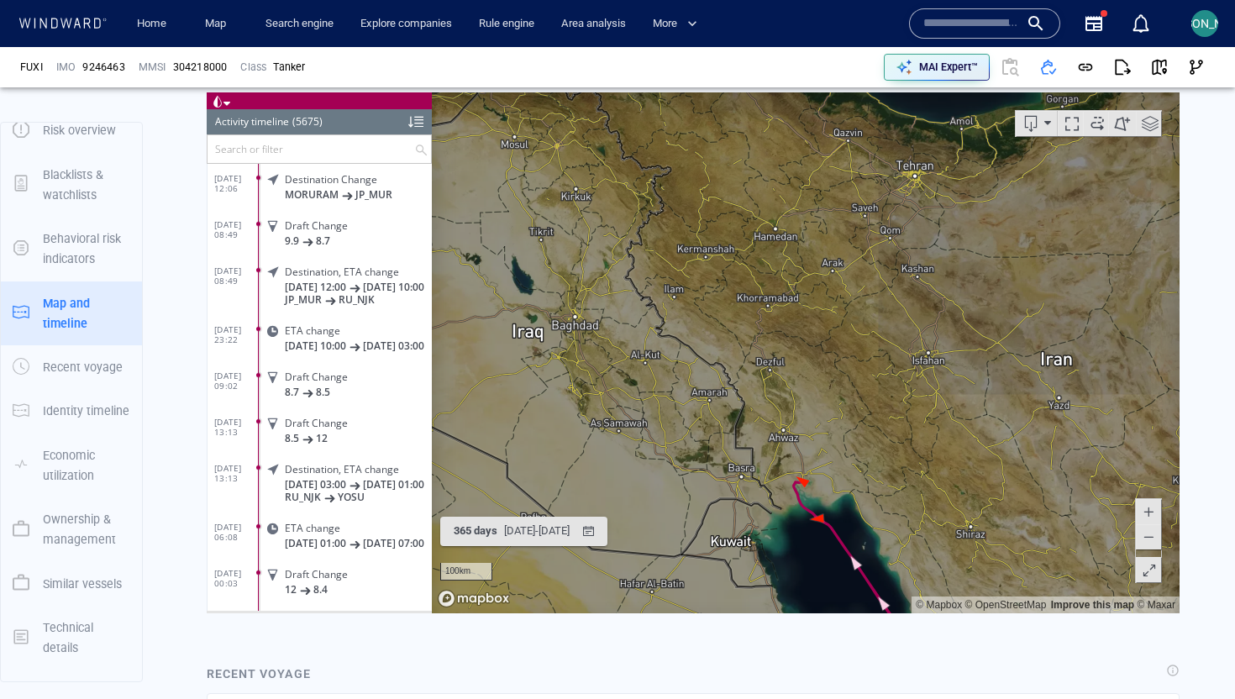
drag, startPoint x: 657, startPoint y: 288, endPoint x: 801, endPoint y: 355, distance: 158.6
click at [801, 355] on canvas "Map" at bounding box center [806, 352] width 748 height 521
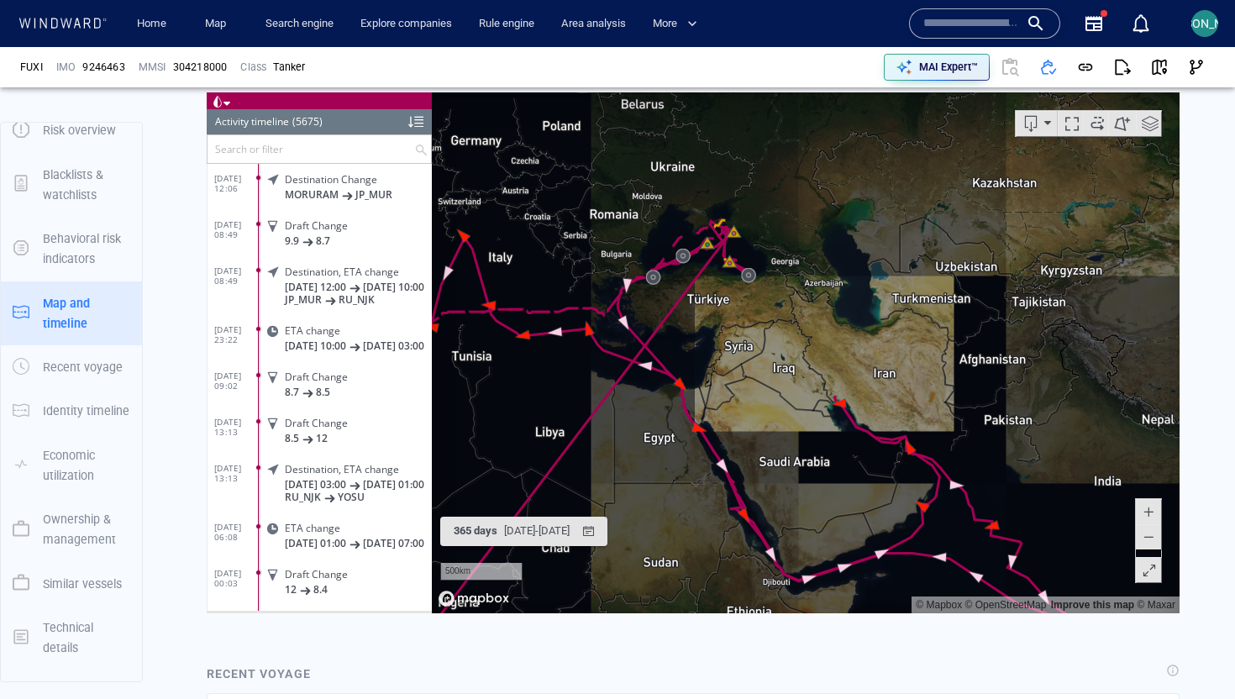
drag, startPoint x: 569, startPoint y: 204, endPoint x: 910, endPoint y: 554, distance: 488.4
click at [910, 554] on canvas "Map" at bounding box center [806, 352] width 748 height 521
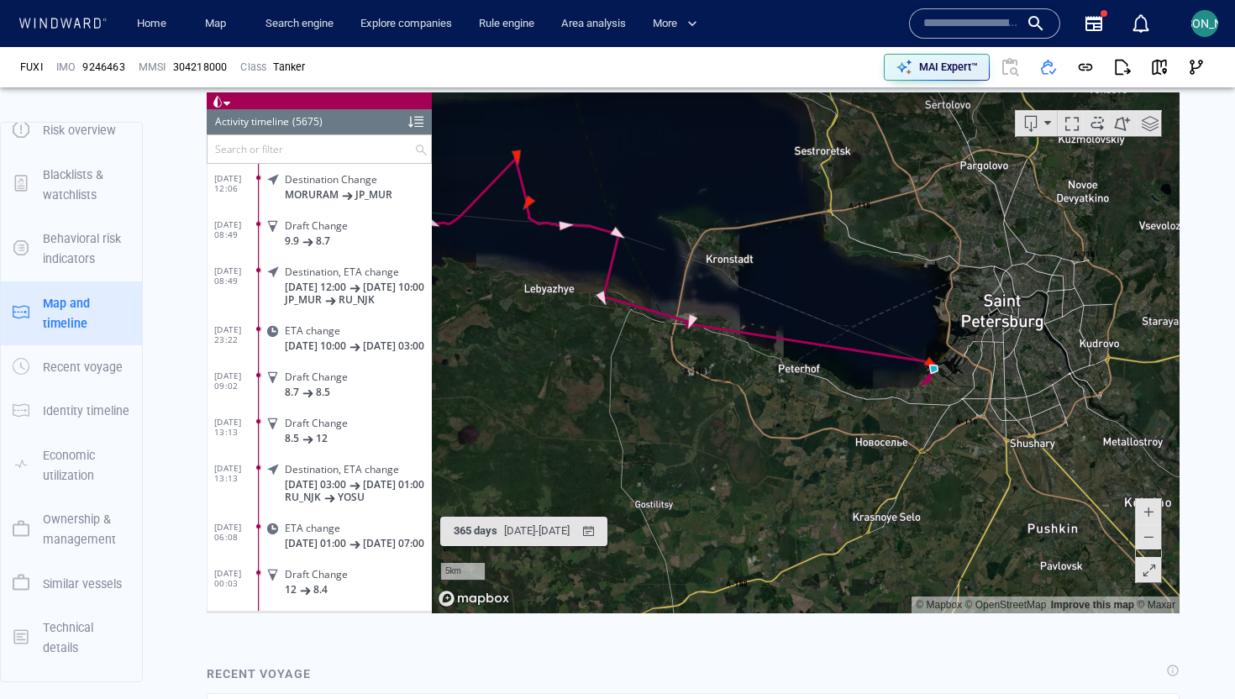
drag, startPoint x: 505, startPoint y: 351, endPoint x: 650, endPoint y: 345, distance: 145.5
click at [650, 345] on canvas "Map" at bounding box center [806, 352] width 748 height 521
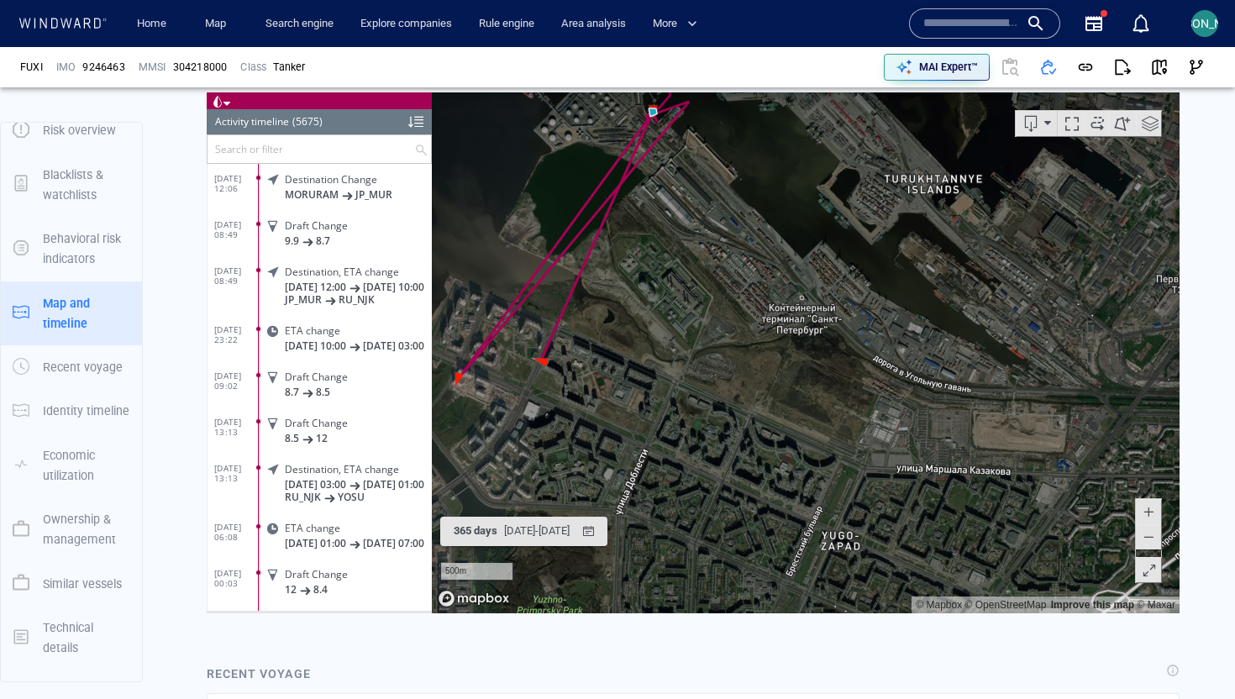
drag, startPoint x: 860, startPoint y: 433, endPoint x: 989, endPoint y: 344, distance: 157.1
click at [987, 344] on canvas "Map" at bounding box center [806, 352] width 748 height 521
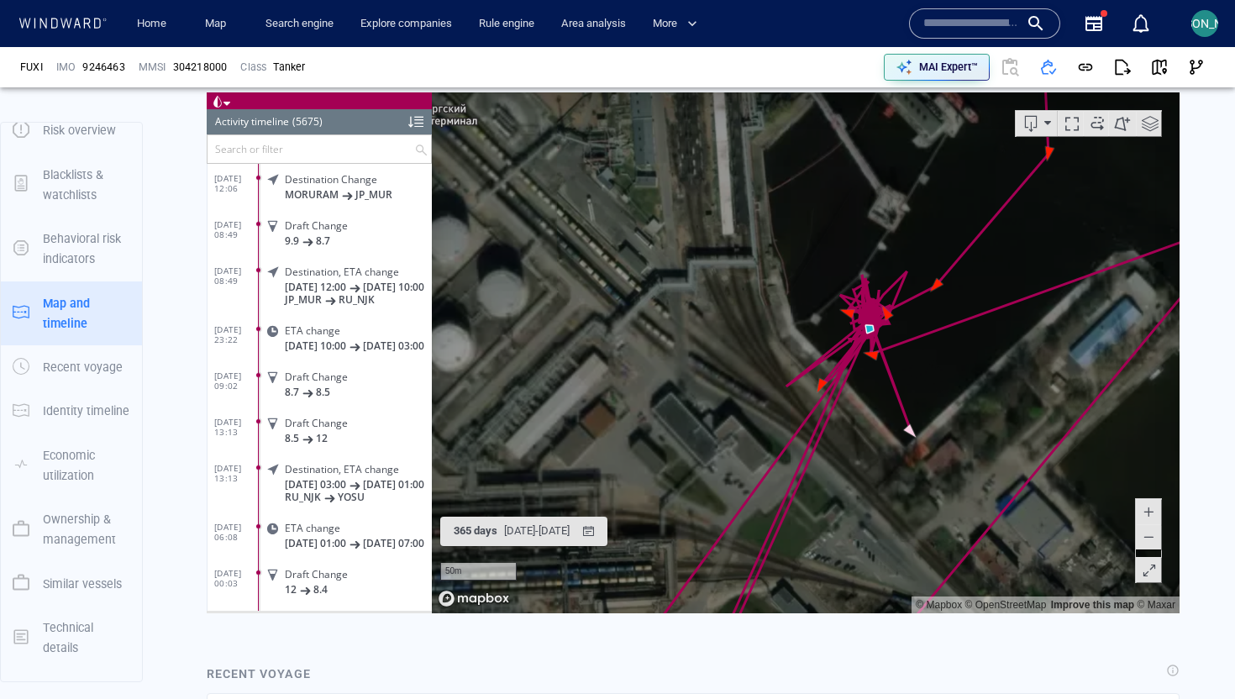
drag, startPoint x: 801, startPoint y: 295, endPoint x: 658, endPoint y: 295, distance: 142.8
click at [657, 295] on canvas "Map" at bounding box center [806, 352] width 748 height 521
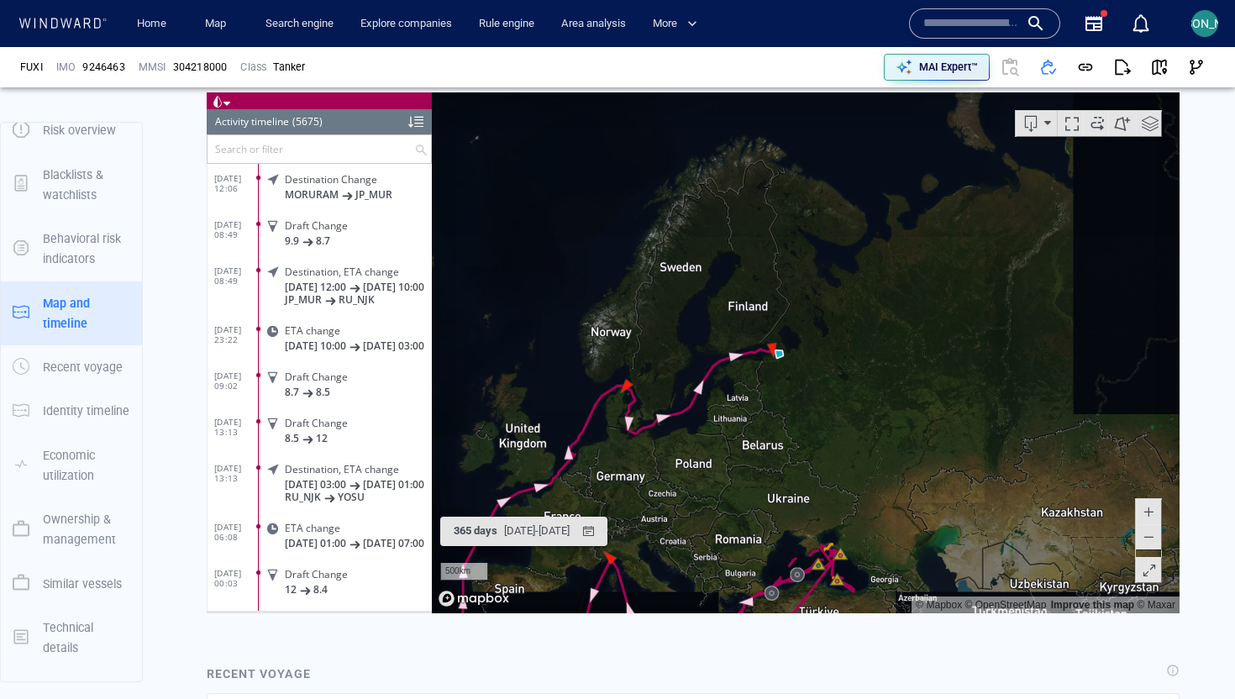
drag, startPoint x: 787, startPoint y: 528, endPoint x: 787, endPoint y: 303, distance: 224.3
click at [787, 302] on canvas "Map" at bounding box center [806, 352] width 748 height 521
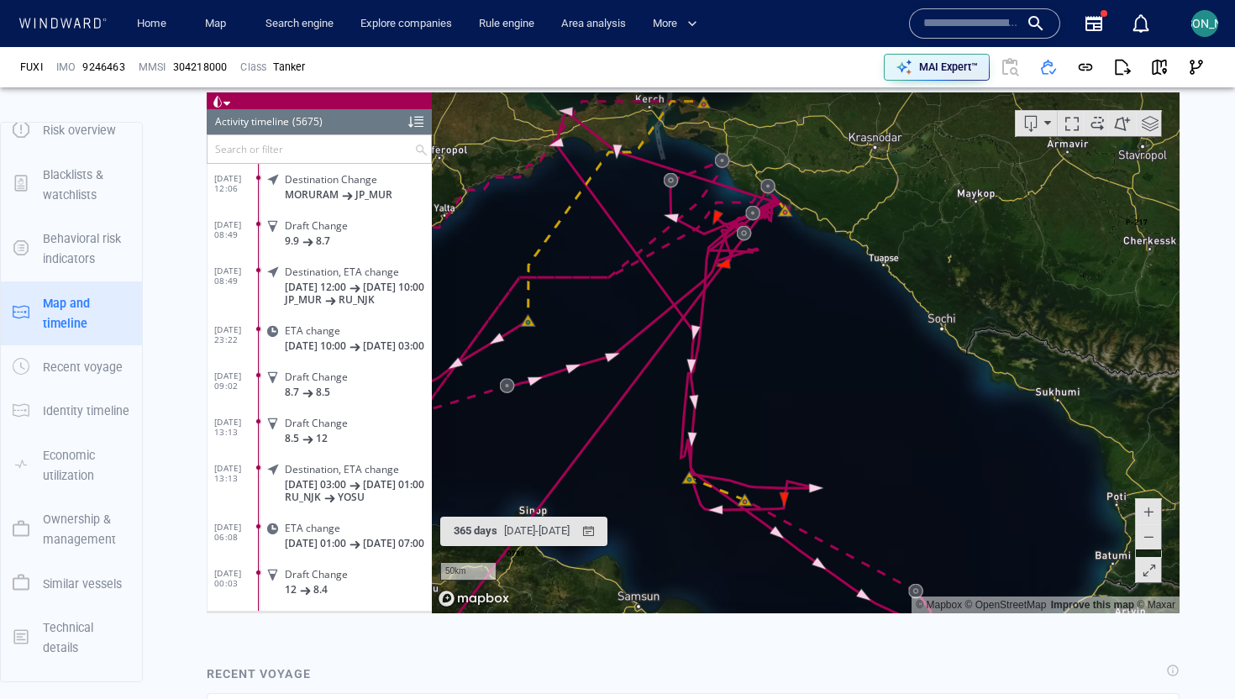
drag, startPoint x: 791, startPoint y: 310, endPoint x: 798, endPoint y: 522, distance: 211.8
click at [798, 522] on canvas "Map" at bounding box center [806, 352] width 748 height 521
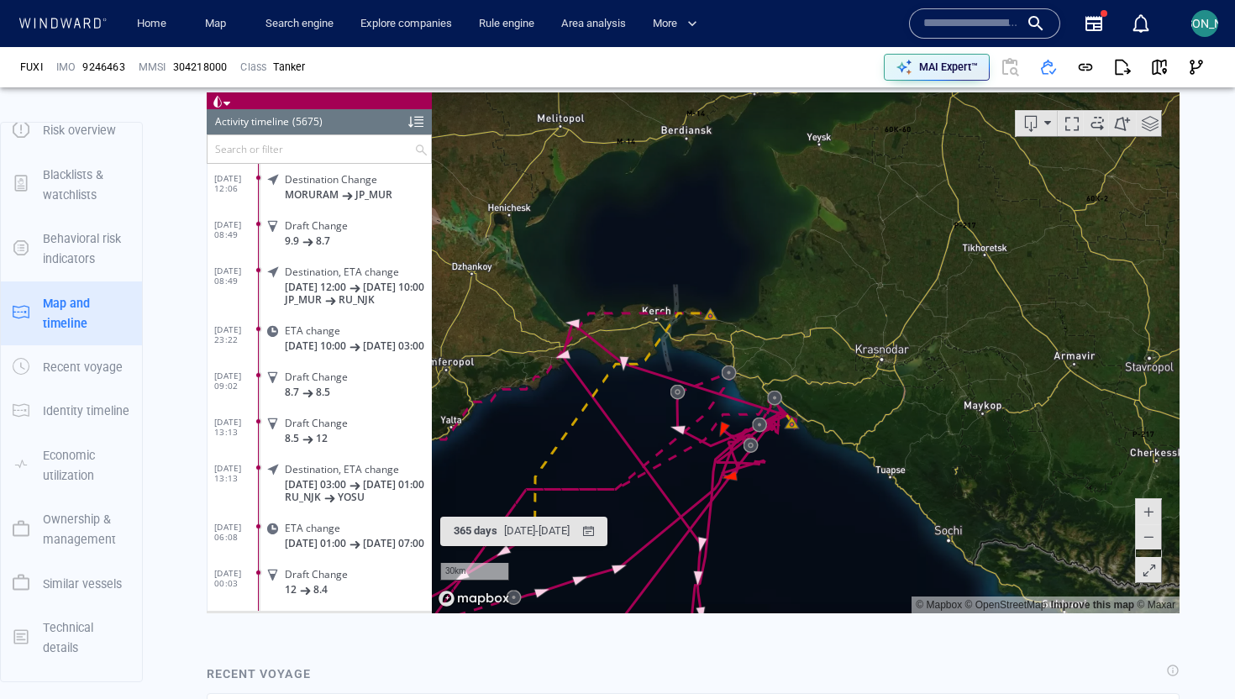
drag, startPoint x: 691, startPoint y: 363, endPoint x: 762, endPoint y: 119, distance: 253.9
click at [762, 118] on canvas "Map" at bounding box center [806, 352] width 748 height 521
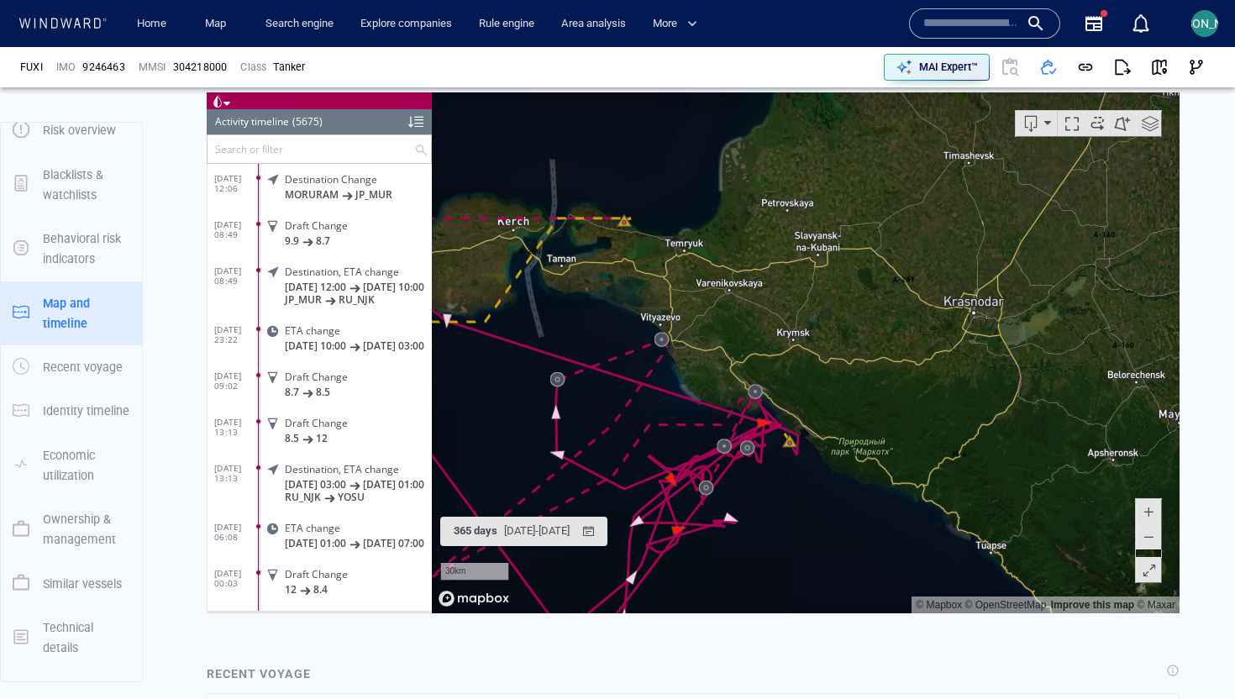
drag, startPoint x: 959, startPoint y: 299, endPoint x: 797, endPoint y: 491, distance: 251.0
click at [796, 491] on canvas "Map" at bounding box center [806, 352] width 748 height 521
drag, startPoint x: 761, startPoint y: 533, endPoint x: 826, endPoint y: 444, distance: 110.1
click at [826, 444] on canvas "Map" at bounding box center [806, 352] width 748 height 521
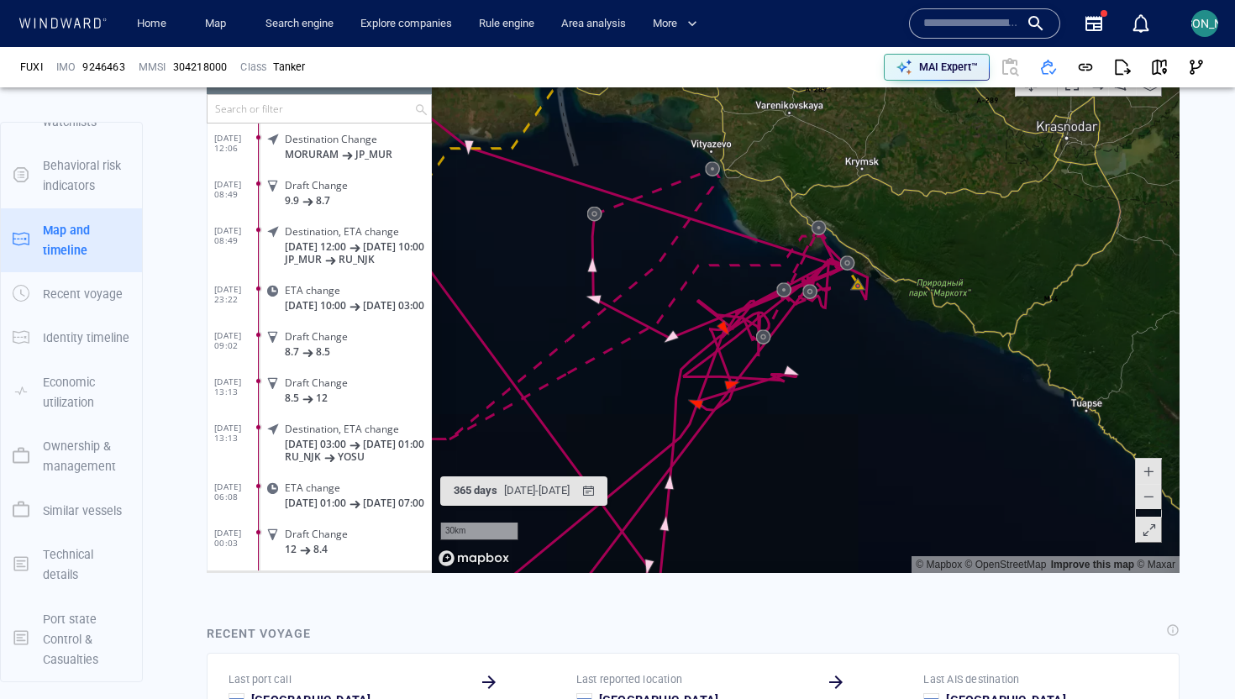
scroll to position [1290, 0]
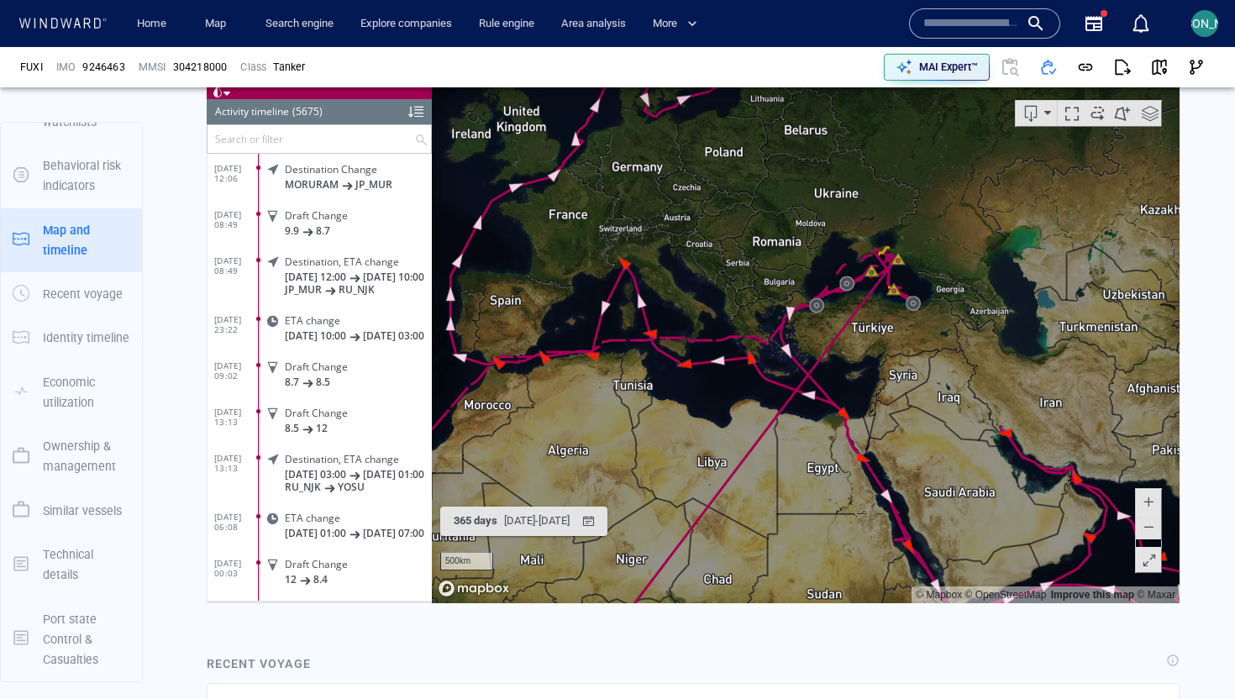
click at [871, 302] on canvas "Map" at bounding box center [806, 341] width 748 height 521
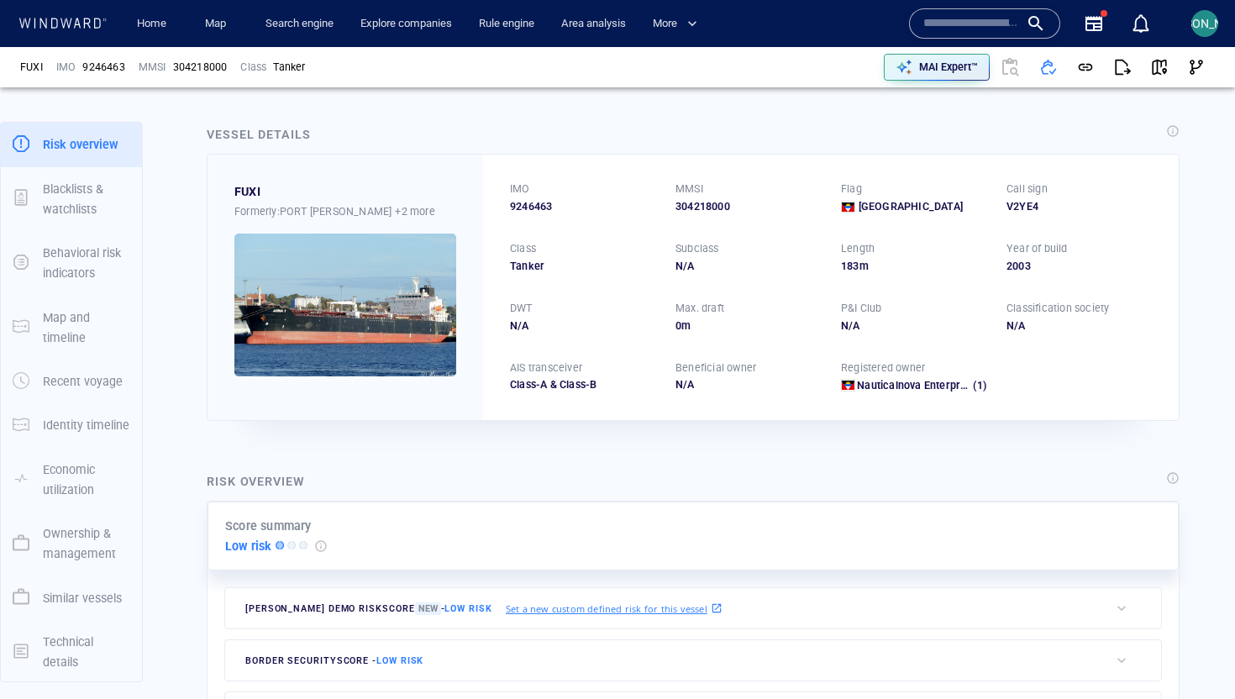
scroll to position [0, 0]
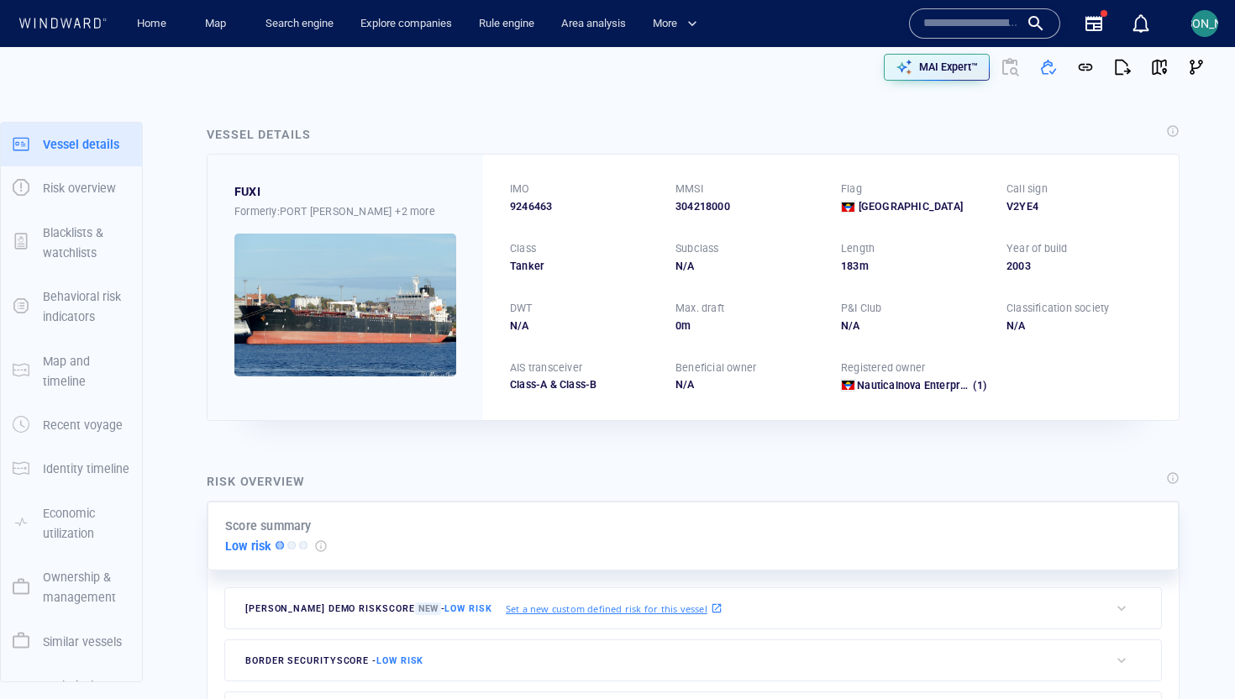
click at [390, 308] on img at bounding box center [345, 305] width 222 height 143
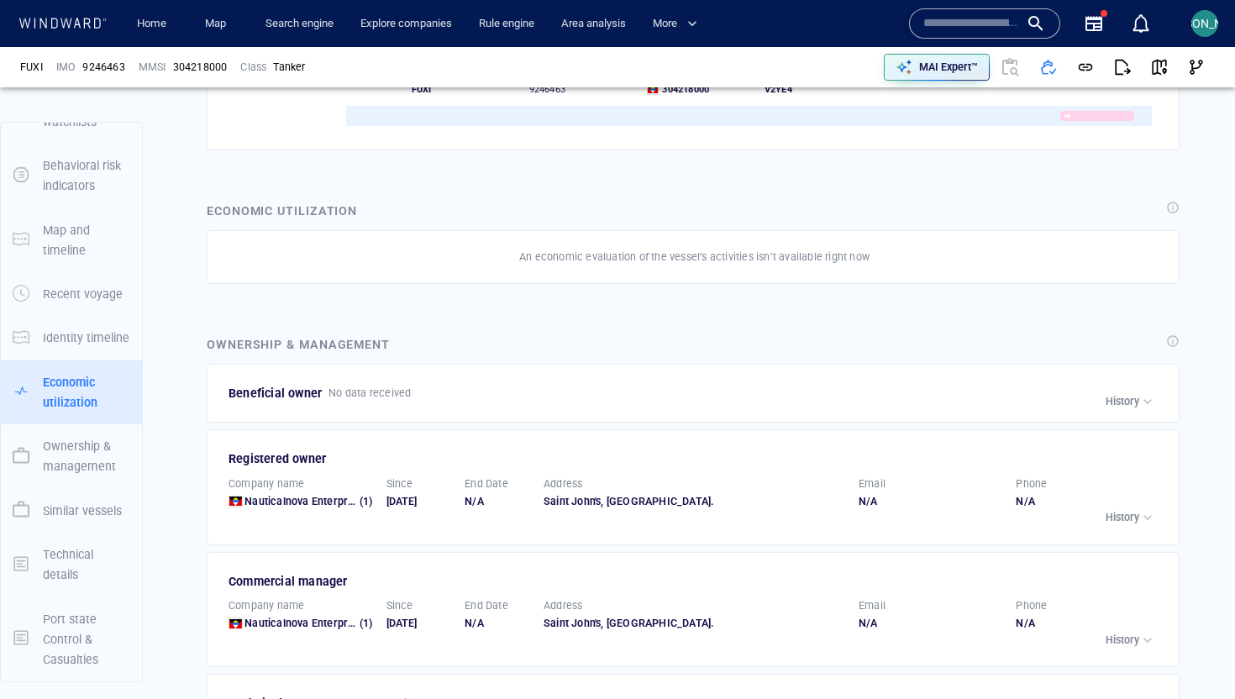
scroll to position [2825, 0]
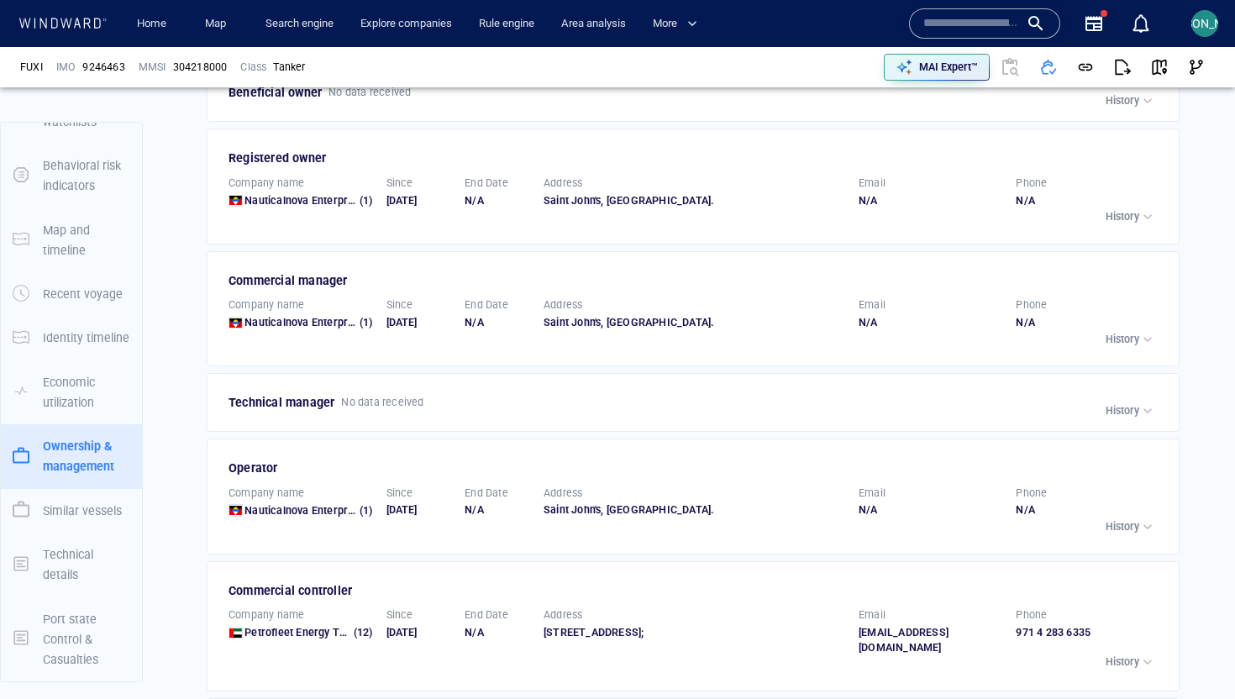
click at [987, 205] on button "History" at bounding box center [1130, 217] width 59 height 24
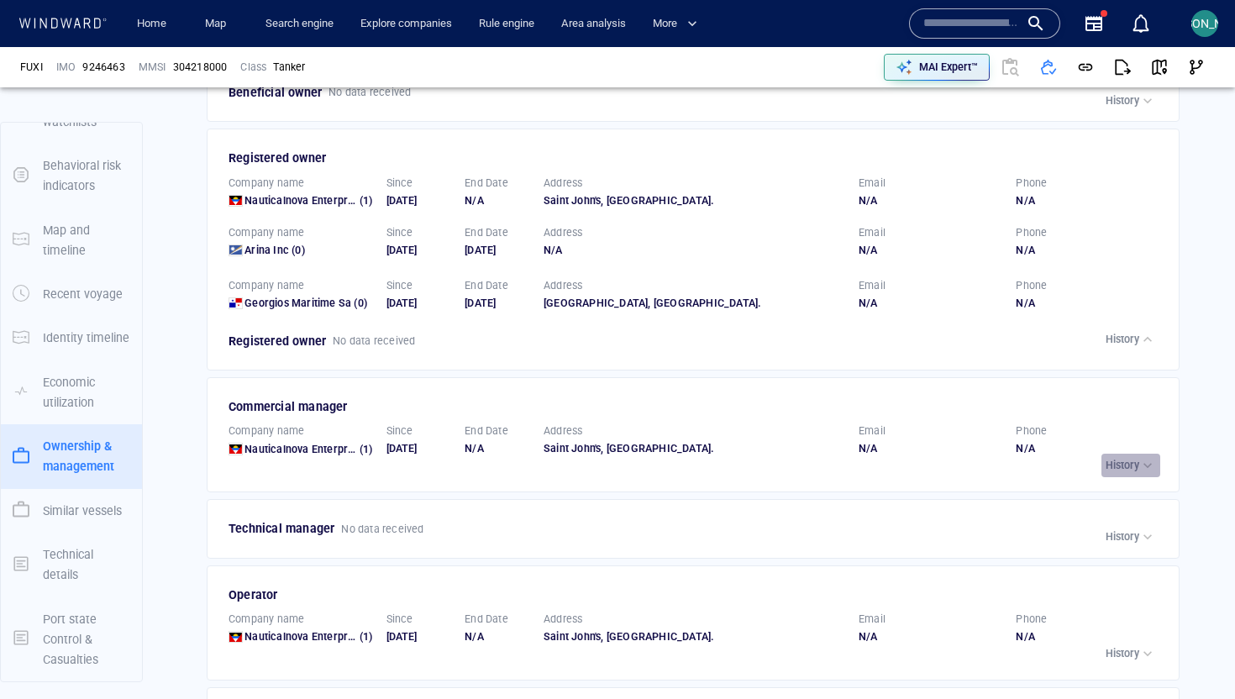
click at [987, 457] on div "button" at bounding box center [1147, 465] width 17 height 17
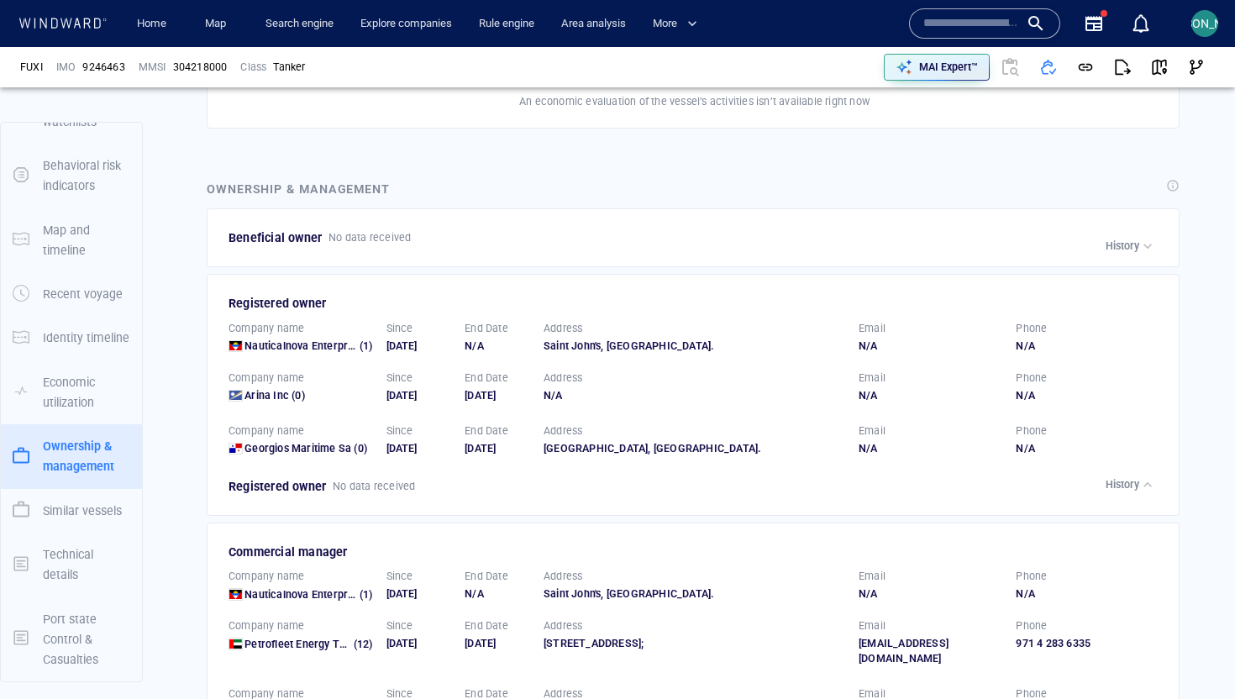
scroll to position [2676, 0]
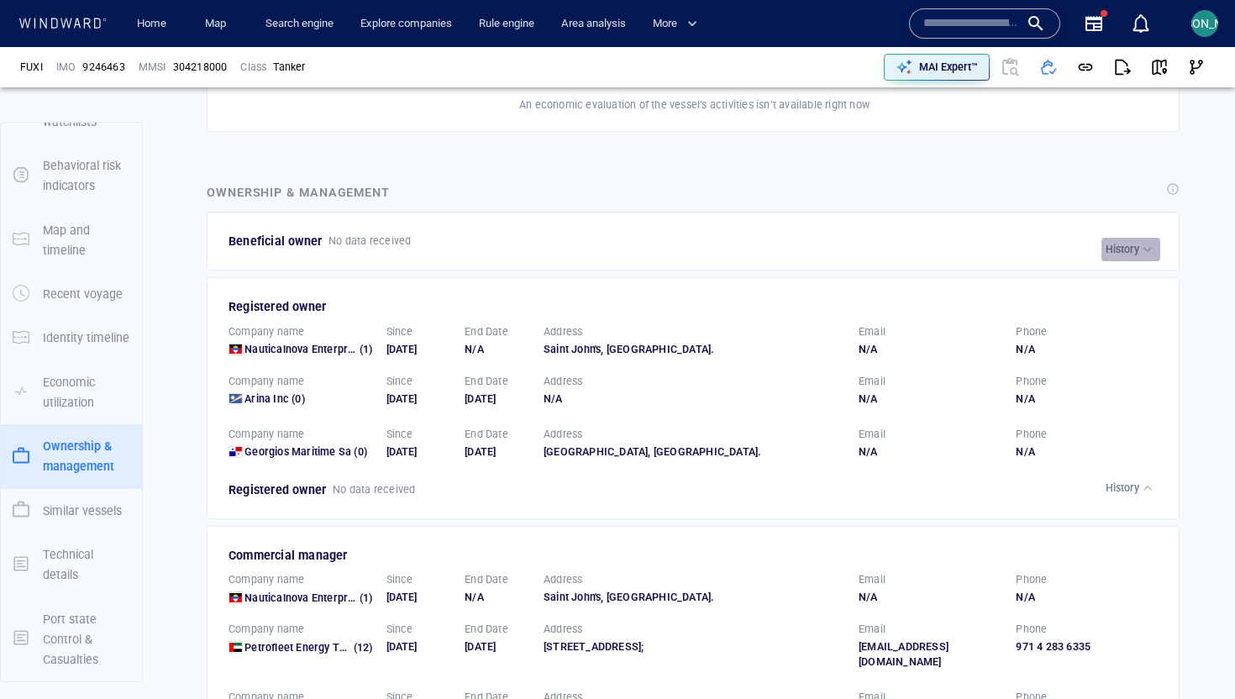
click at [987, 241] on div "button" at bounding box center [1147, 249] width 17 height 17
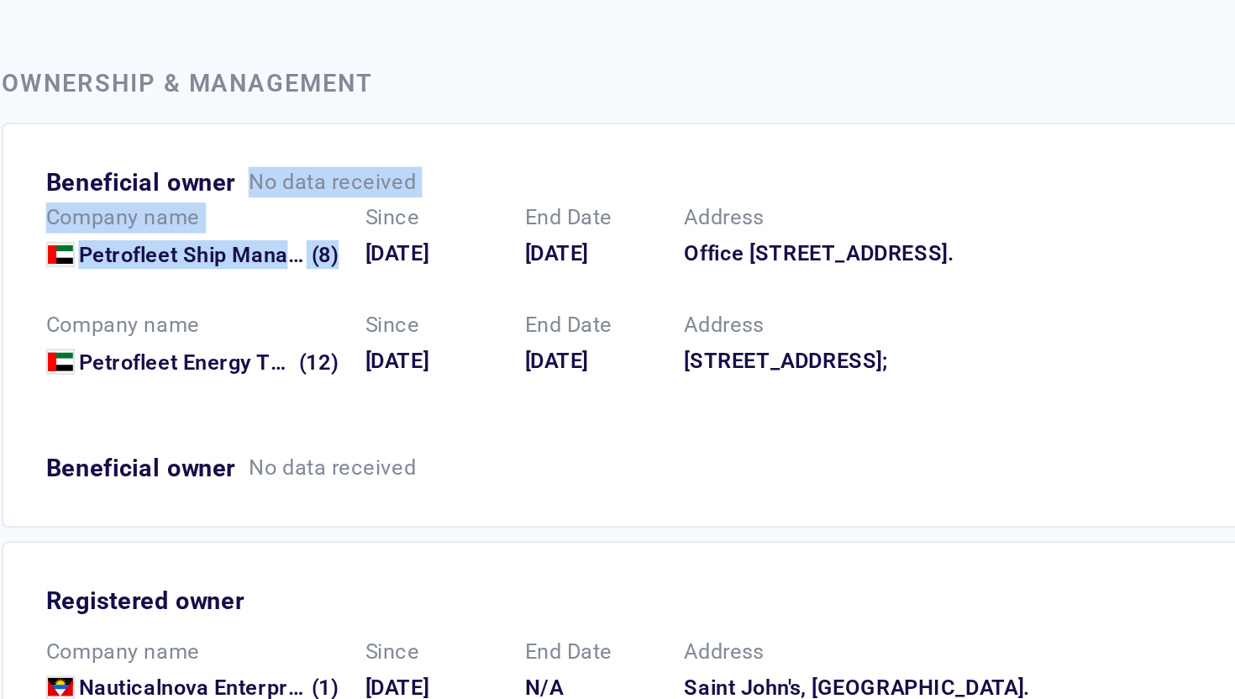
drag, startPoint x: 326, startPoint y: 213, endPoint x: 419, endPoint y: 216, distance: 93.3
click at [419, 228] on div "Beneficial owner No data received Company name Petrofleet Ship Management Fzco …" at bounding box center [695, 310] width 932 height 165
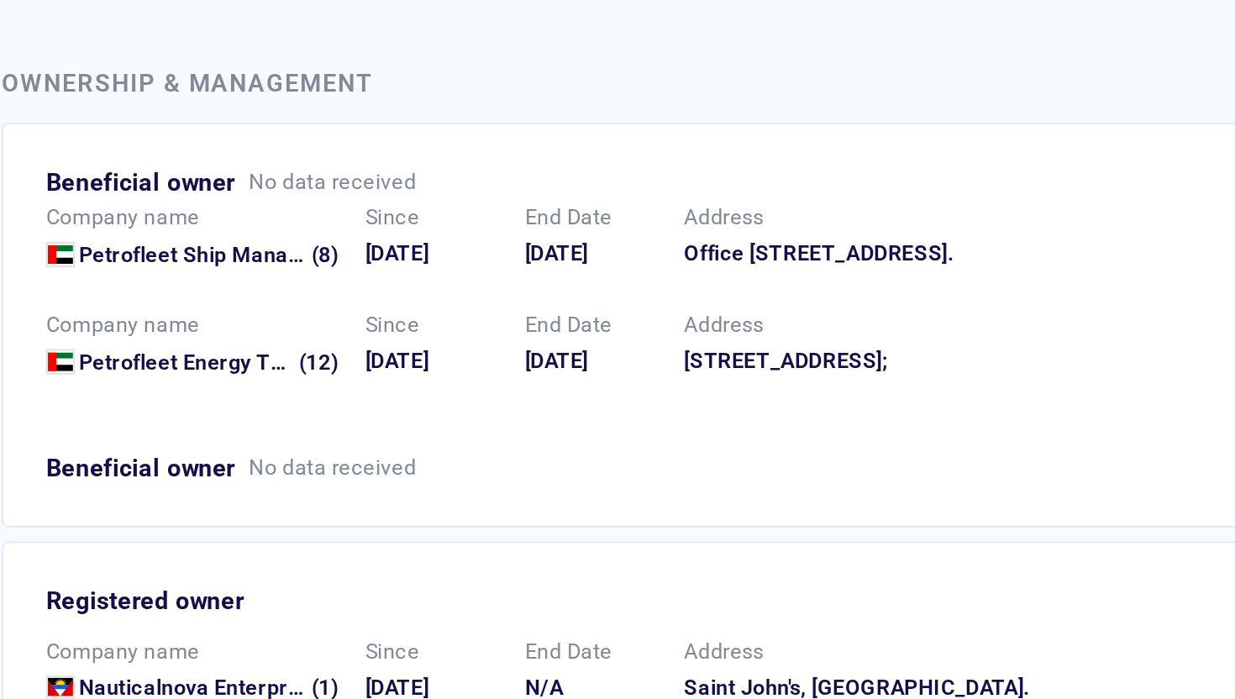
click at [419, 241] on div "Company name Petrofleet Ship Management Fzco (8) Since [DATE] End Date [DATE] A…" at bounding box center [694, 267] width 952 height 53
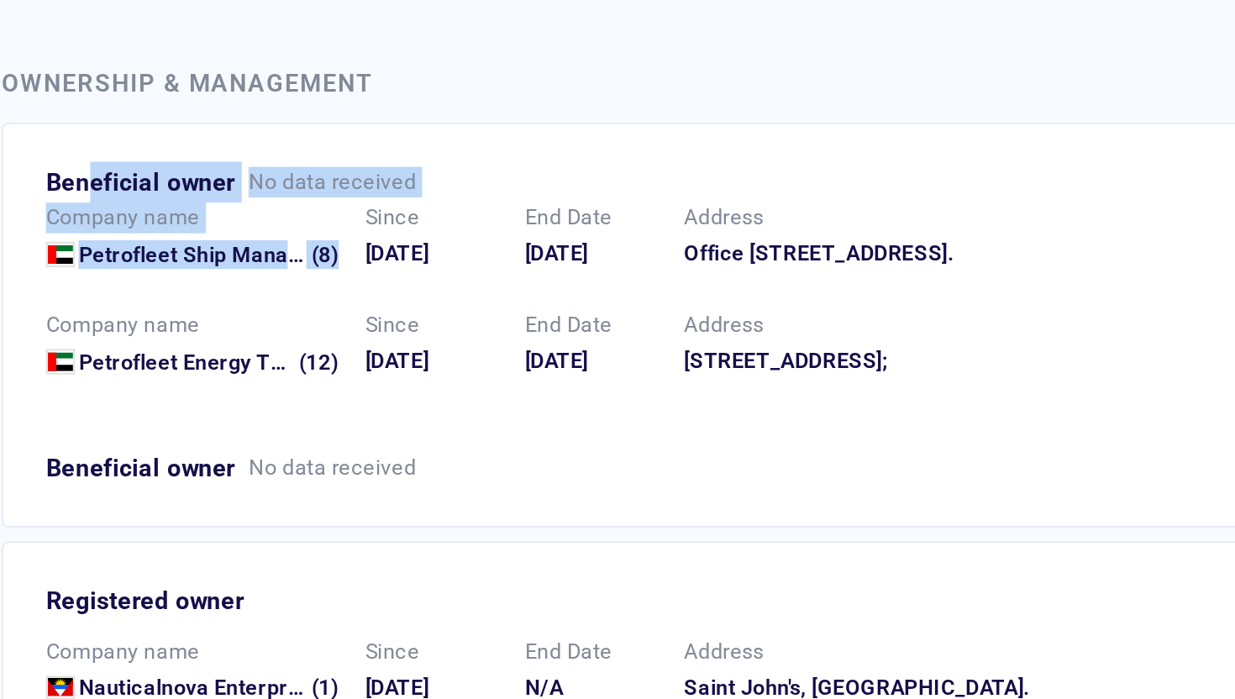
drag, startPoint x: 441, startPoint y: 216, endPoint x: 248, endPoint y: 210, distance: 193.3
click at [248, 228] on div "Beneficial owner No data received Company name Petrofleet Ship Management Fzco …" at bounding box center [695, 310] width 932 height 165
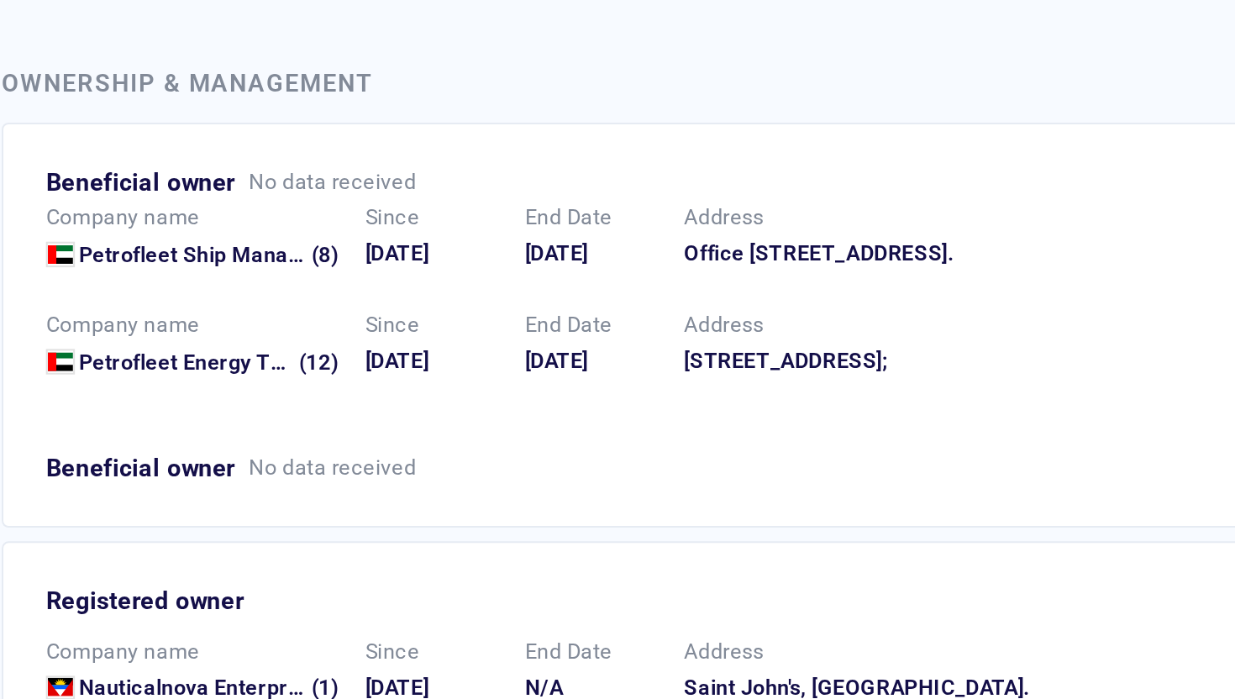
click at [244, 231] on p "Beneficial owner" at bounding box center [275, 241] width 93 height 20
click at [234, 231] on p "Beneficial owner" at bounding box center [275, 241] width 93 height 20
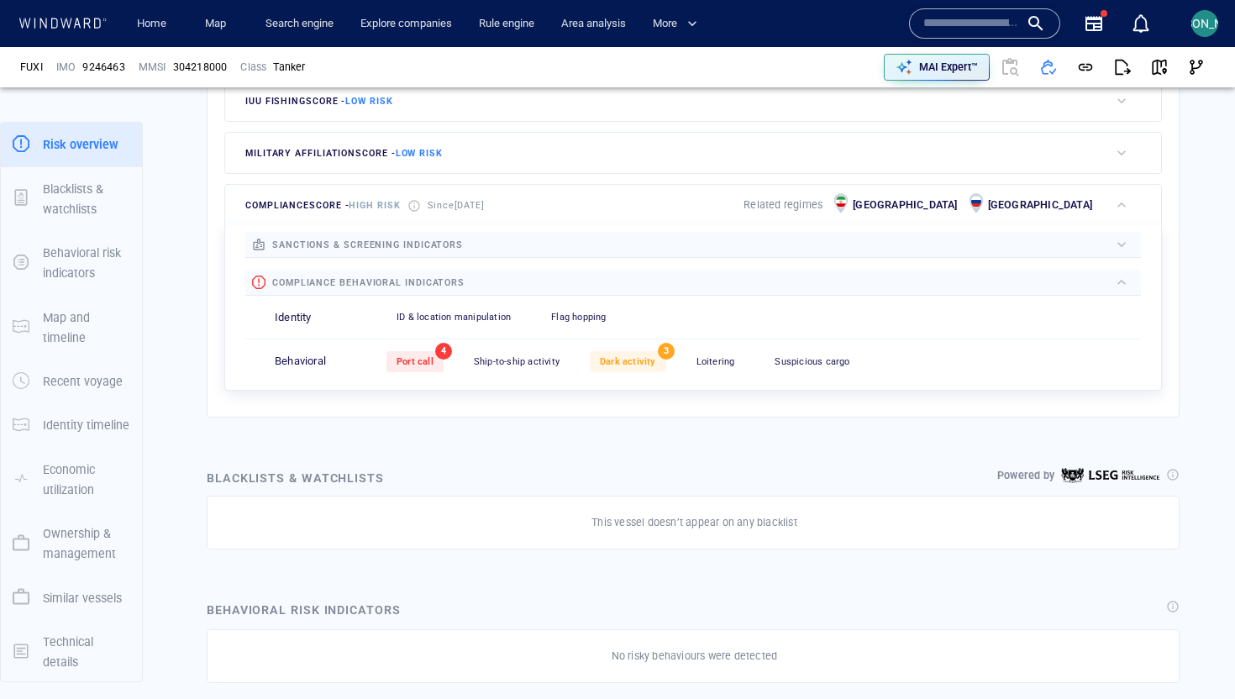
scroll to position [597, 0]
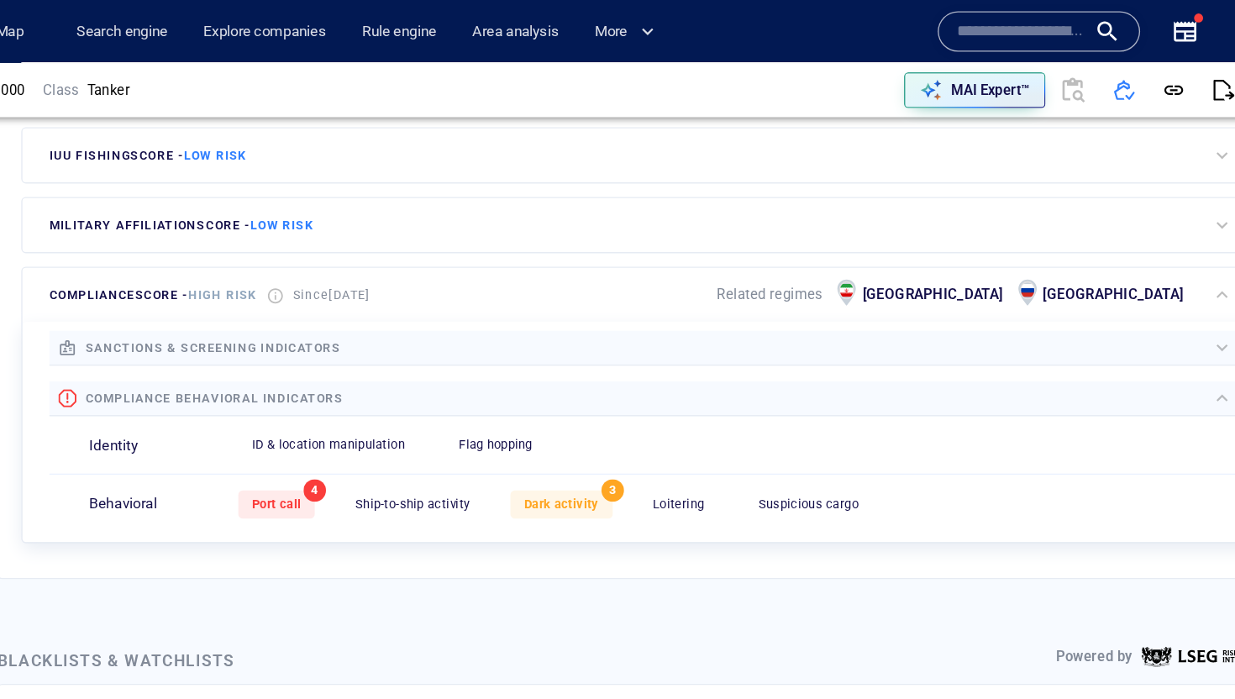
drag, startPoint x: 353, startPoint y: 218, endPoint x: 543, endPoint y: 224, distance: 190.0
click at [543, 224] on div "compliance score - High risk Since [DATE] Related regimes [GEOGRAPHIC_DATA] [GE…" at bounding box center [667, 220] width 884 height 40
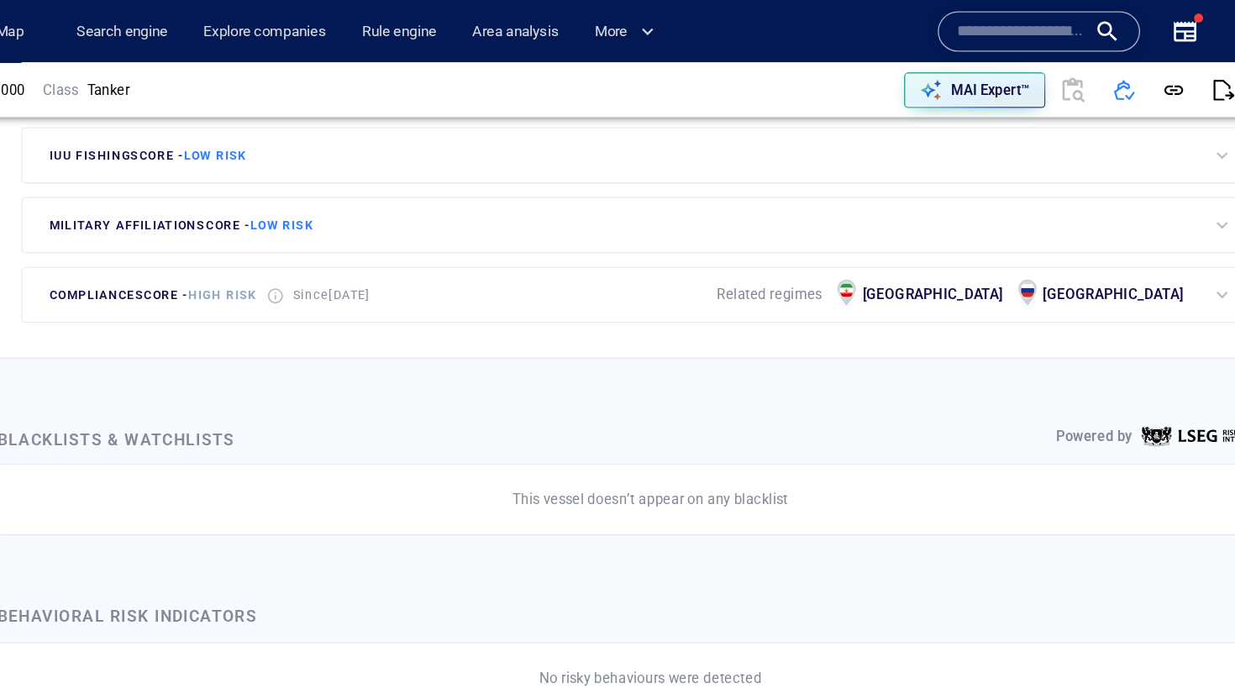
drag, startPoint x: 543, startPoint y: 224, endPoint x: 329, endPoint y: 224, distance: 214.2
click at [329, 224] on div "compliance score - High risk Since [DATE] Related regimes [GEOGRAPHIC_DATA] [GE…" at bounding box center [667, 220] width 884 height 40
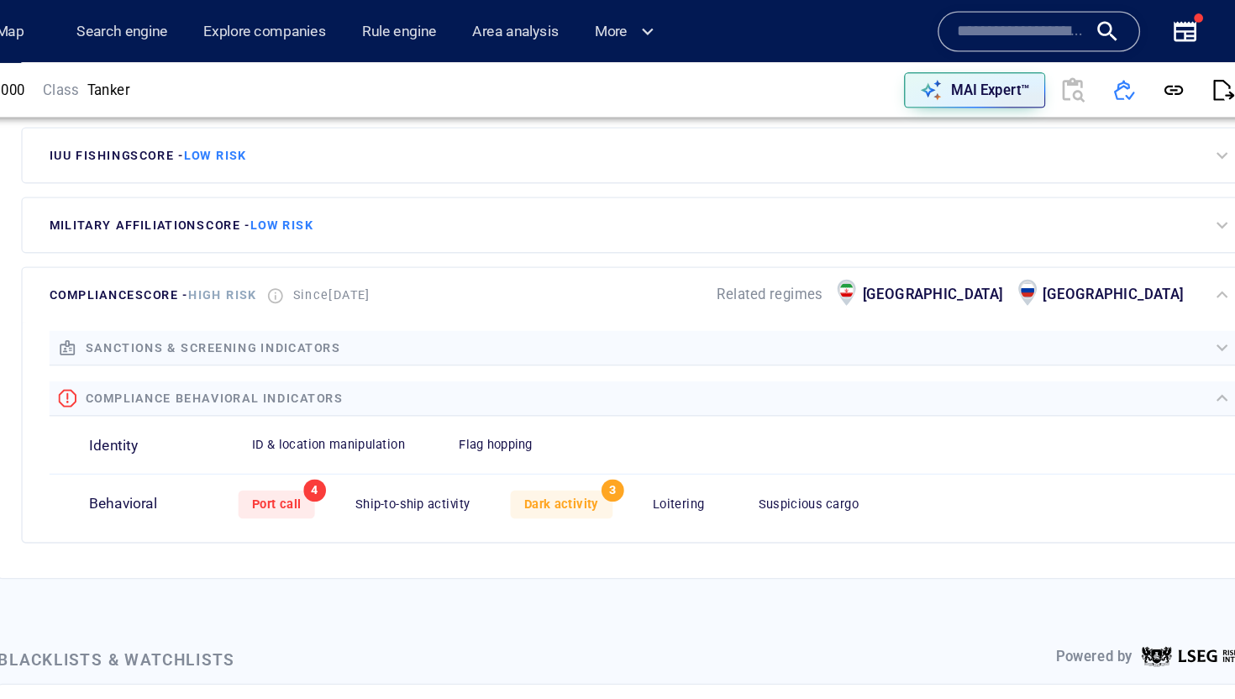
click at [329, 224] on span "compliance score - High risk" at bounding box center [322, 220] width 155 height 11
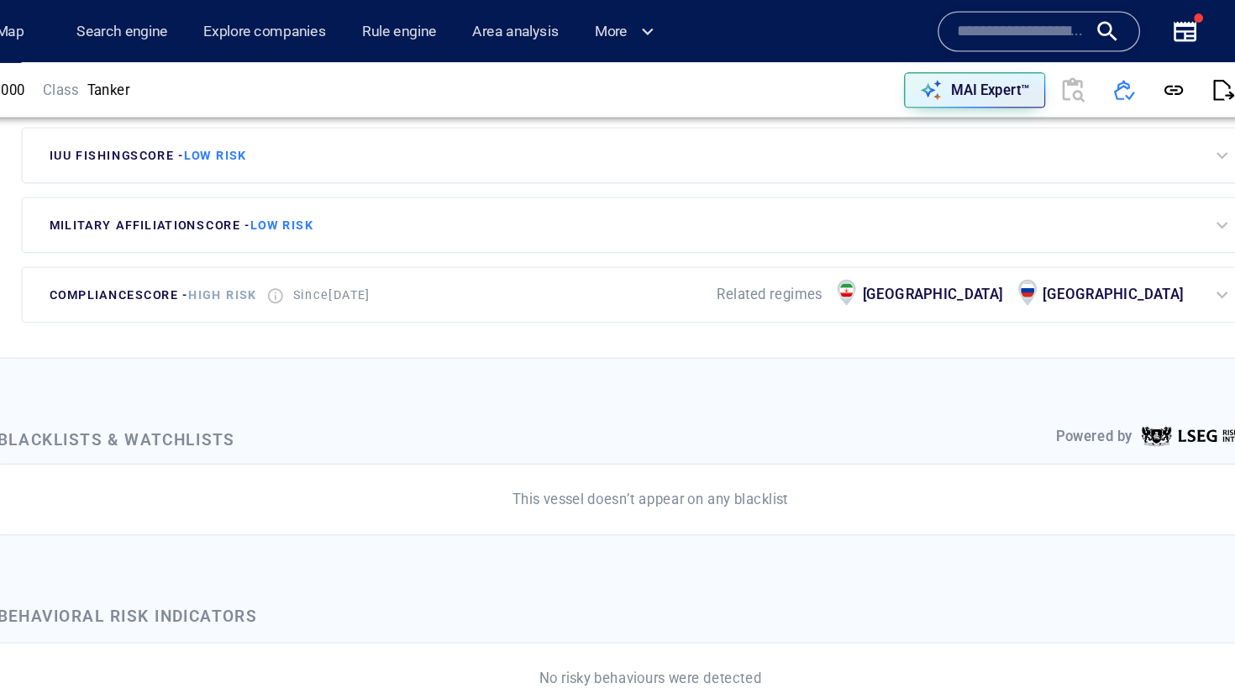
click at [319, 223] on span "compliance score - High risk" at bounding box center [322, 220] width 155 height 11
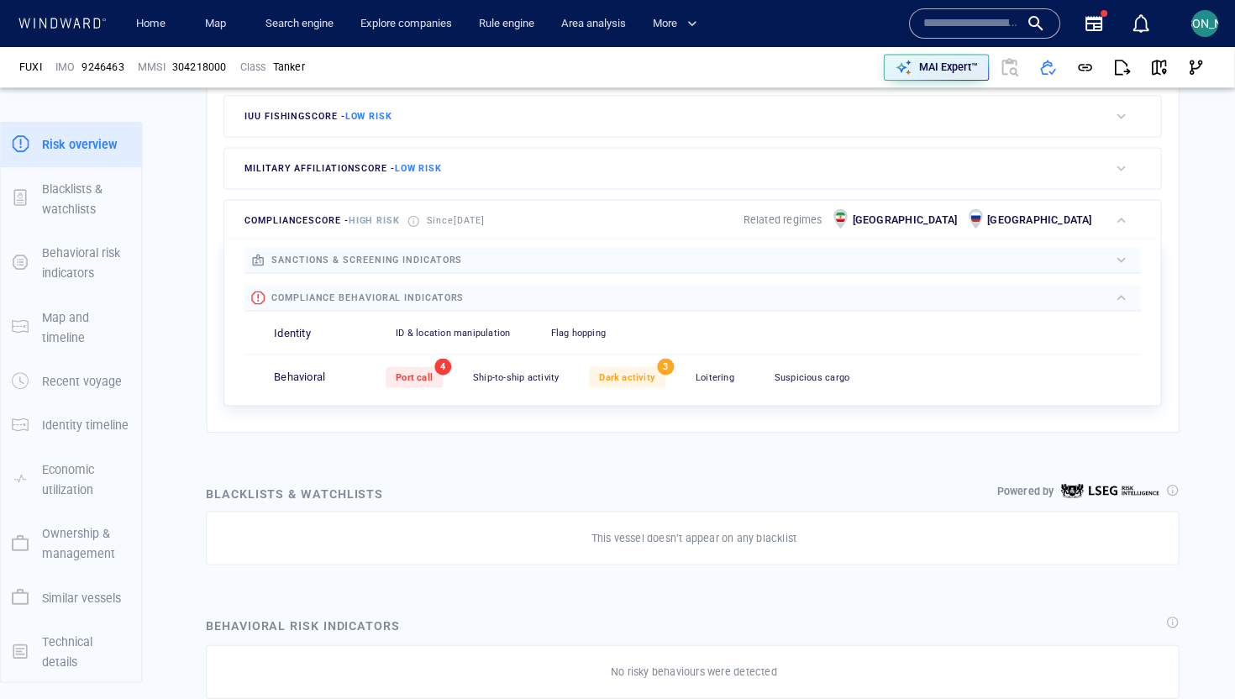
scroll to position [0, 0]
click at [938, 60] on p "MAI Expert™" at bounding box center [948, 67] width 59 height 15
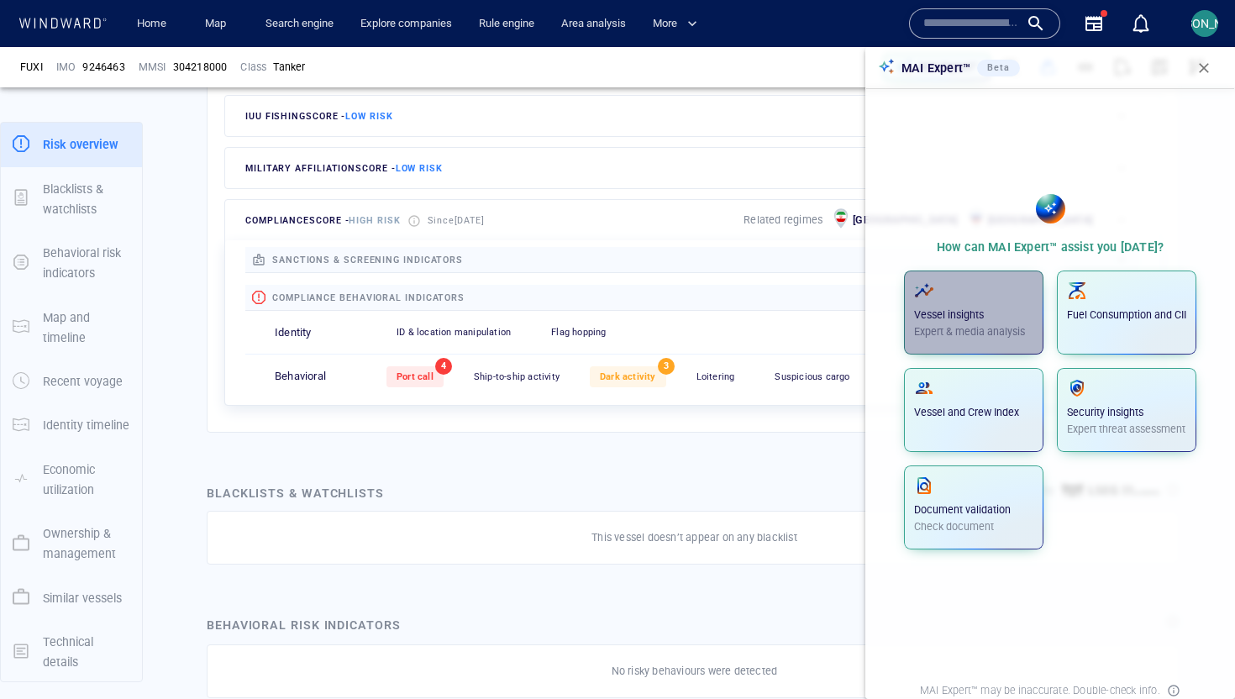
click at [971, 283] on span "button" at bounding box center [973, 291] width 119 height 20
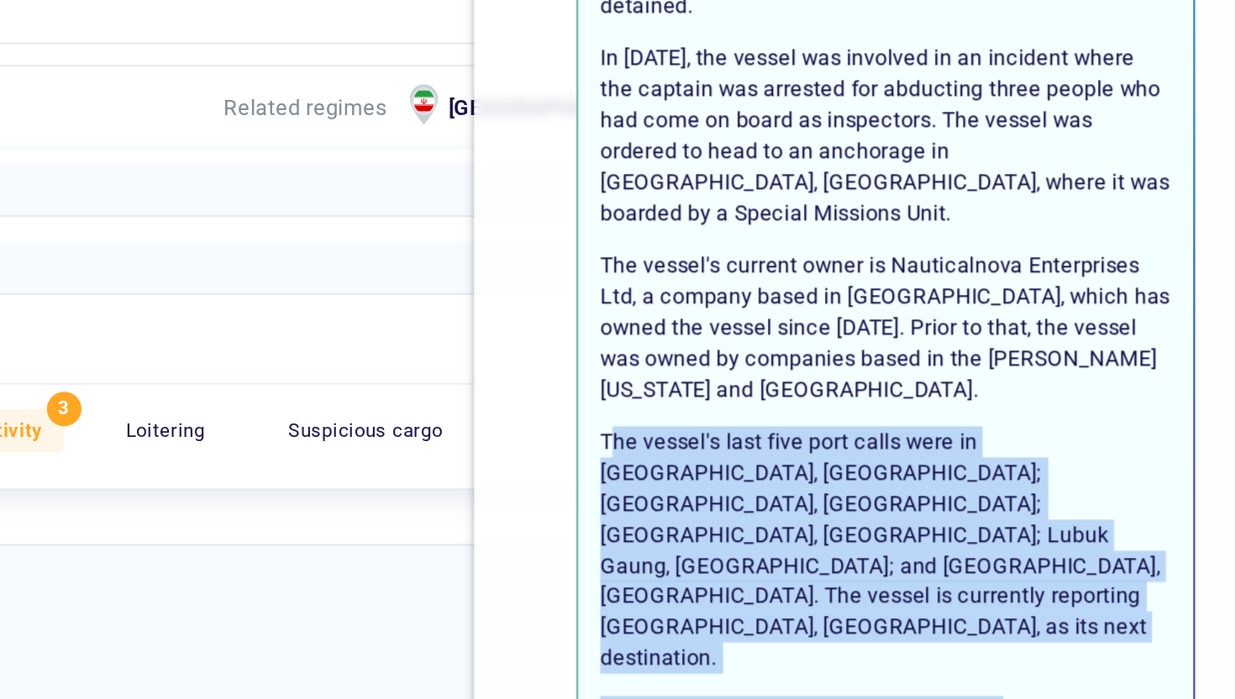
drag, startPoint x: 1130, startPoint y: 570, endPoint x: 931, endPoint y: 497, distance: 211.8
click at [931, 497] on p "The FUXI is a 183-meter tanker sailing under the flag of [GEOGRAPHIC_DATA]. The…" at bounding box center [1065, 362] width 277 height 592
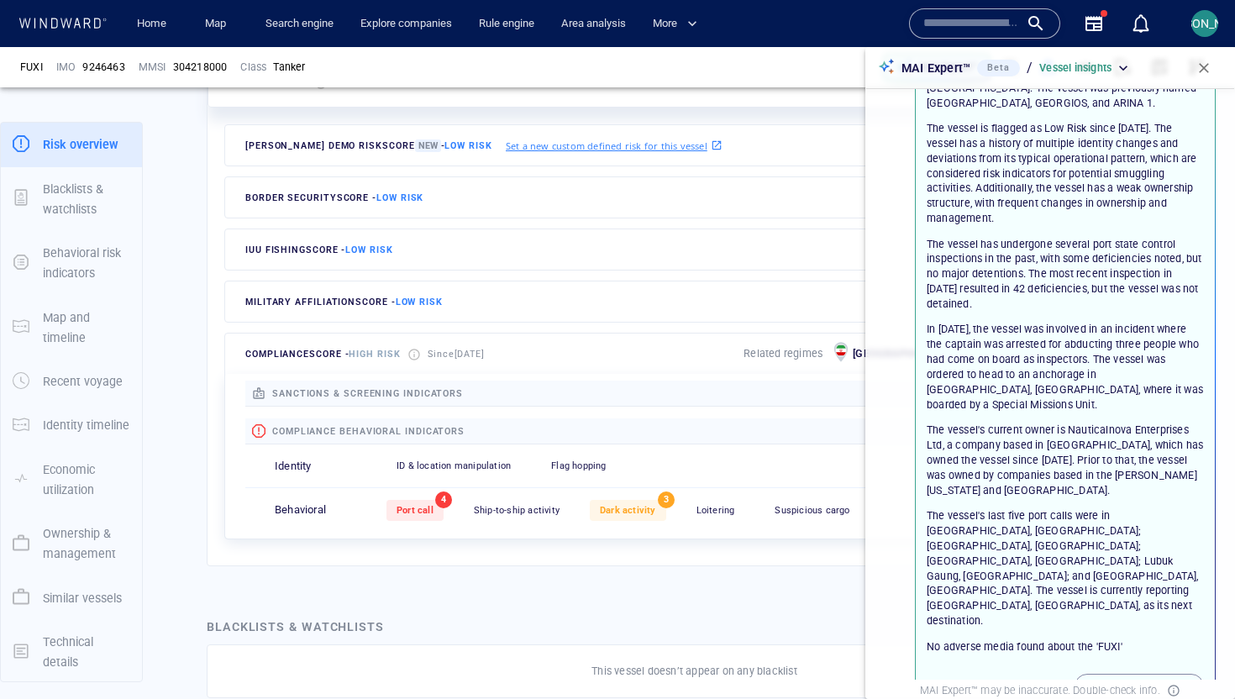
click at [388, 199] on span "Low risk" at bounding box center [399, 197] width 47 height 11
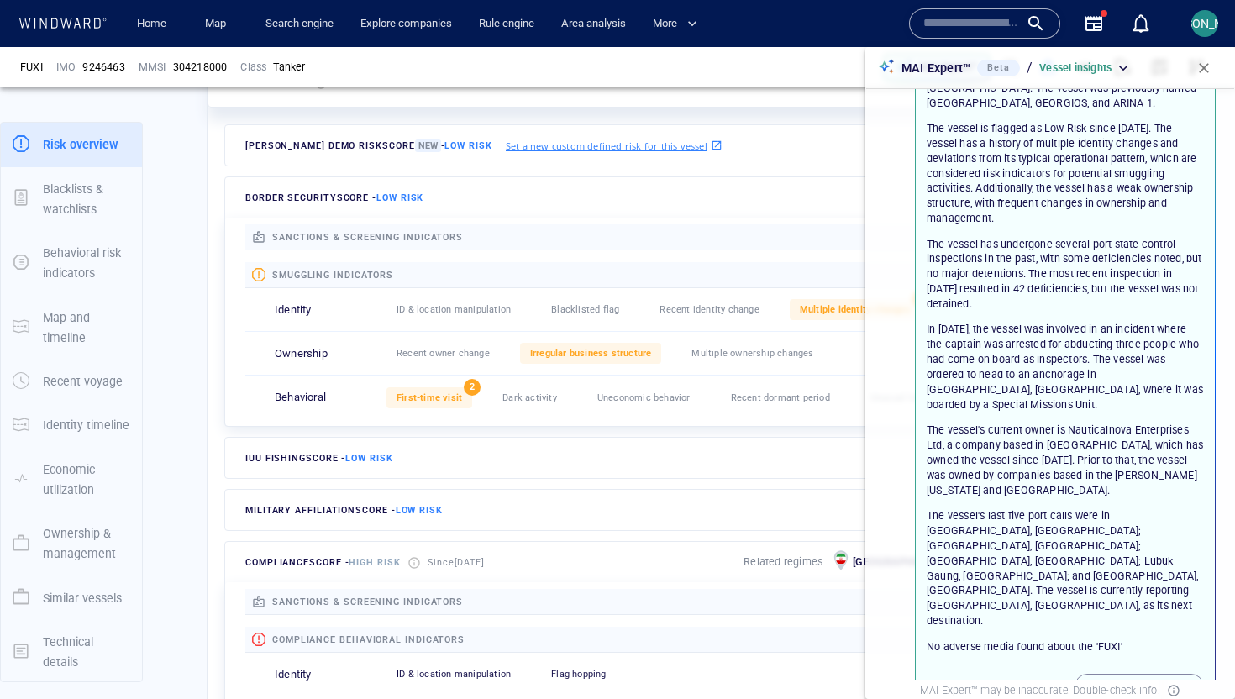
click at [987, 60] on span "button" at bounding box center [1204, 68] width 17 height 17
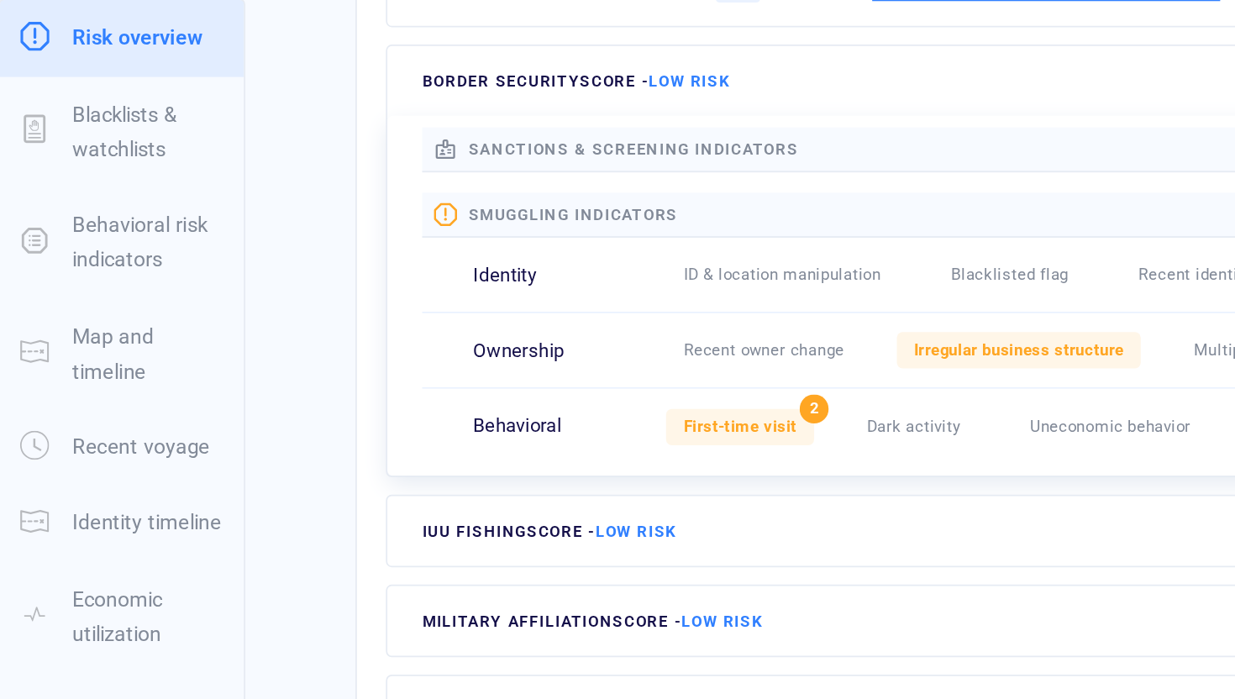
scroll to position [497, 0]
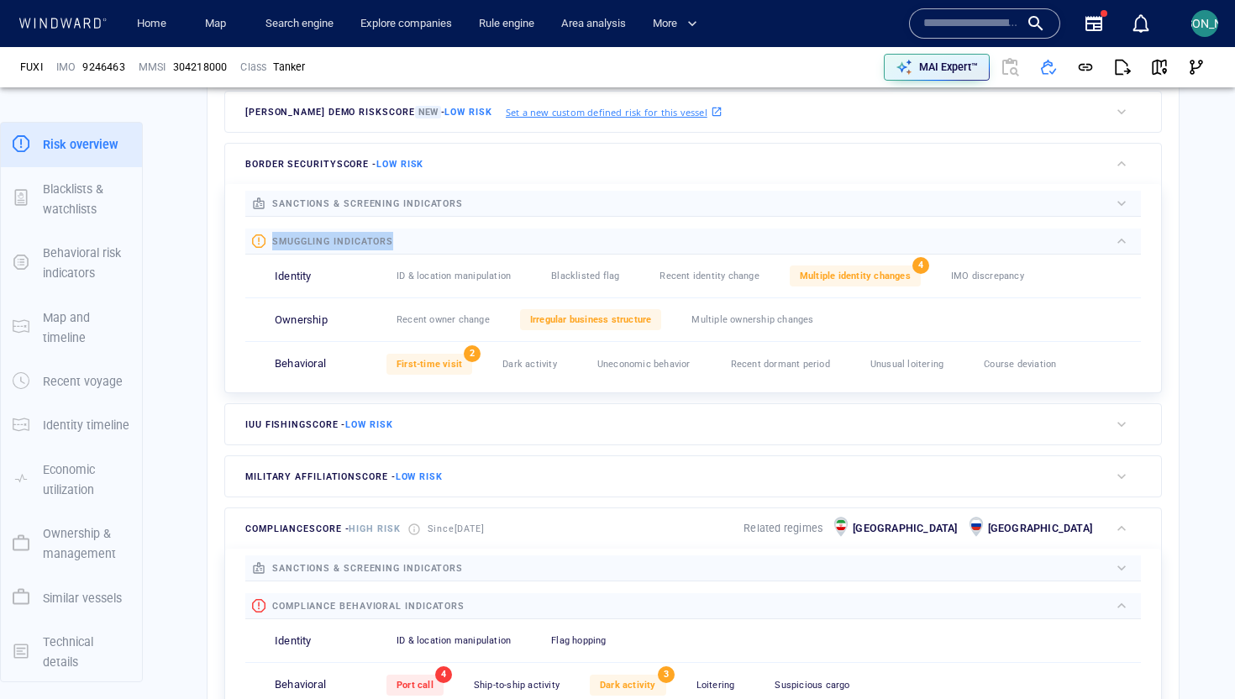
drag, startPoint x: 271, startPoint y: 242, endPoint x: 422, endPoint y: 249, distance: 151.4
click at [423, 249] on div "smuggling indicators" at bounding box center [680, 241] width 857 height 19
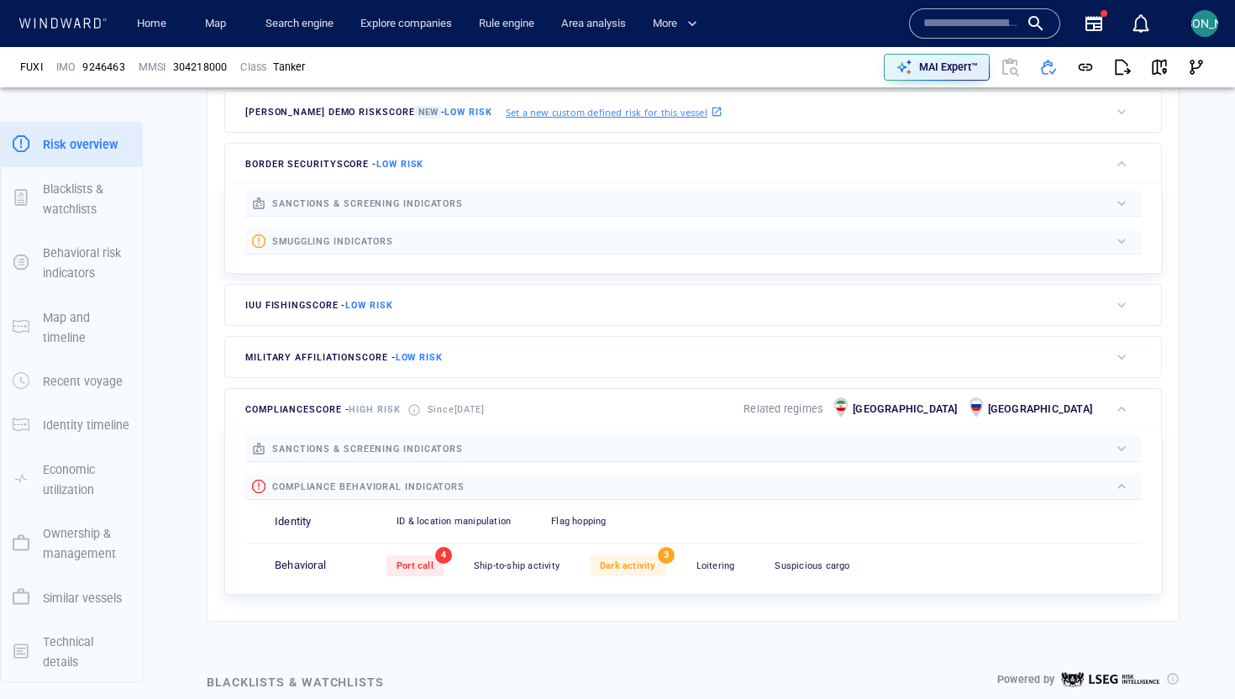
click at [414, 248] on div at bounding box center [751, 241] width 716 height 19
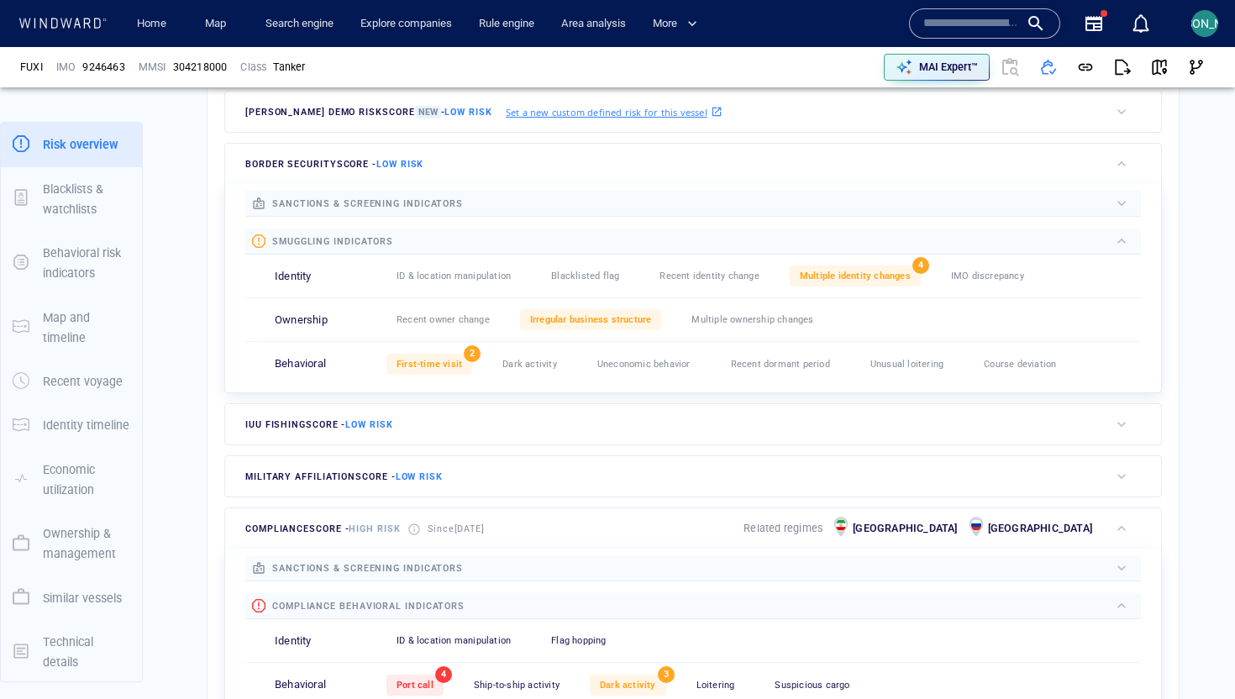
click at [421, 248] on div at bounding box center [751, 241] width 716 height 19
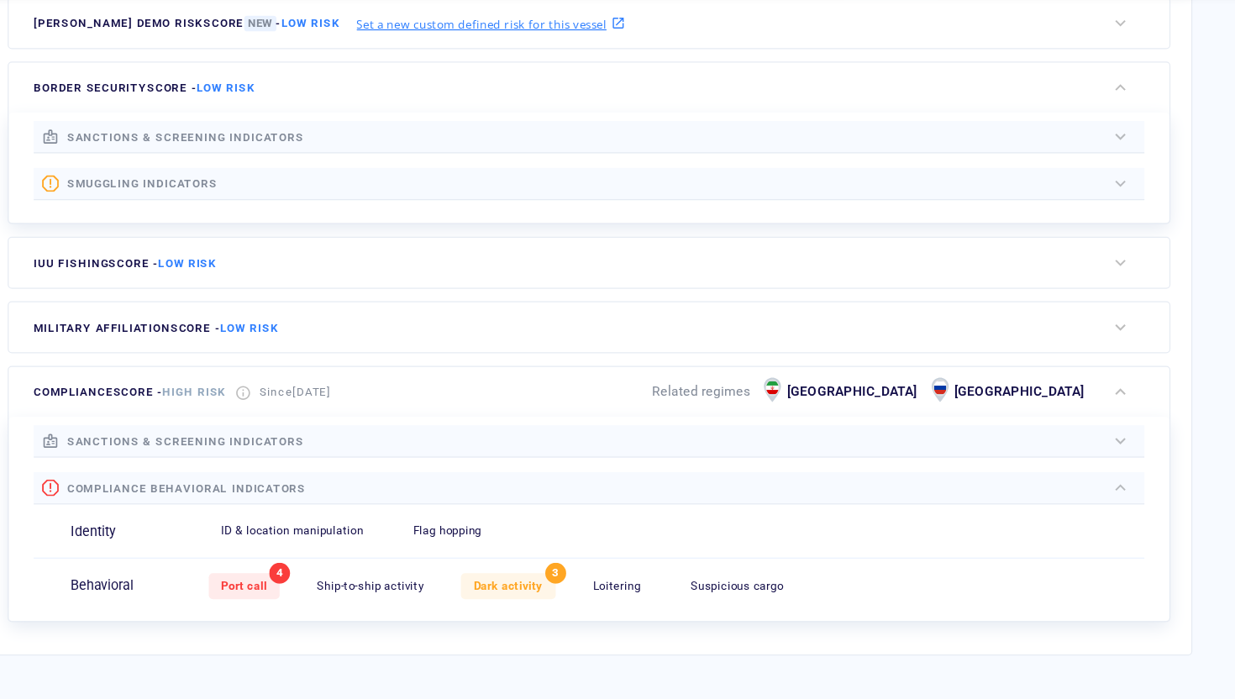
drag, startPoint x: 248, startPoint y: 409, endPoint x: 607, endPoint y: 423, distance: 359.0
click at [607, 423] on div "compliance score - High risk Since [DATE] Related regimes [GEOGRAPHIC_DATA] [GE…" at bounding box center [667, 409] width 884 height 40
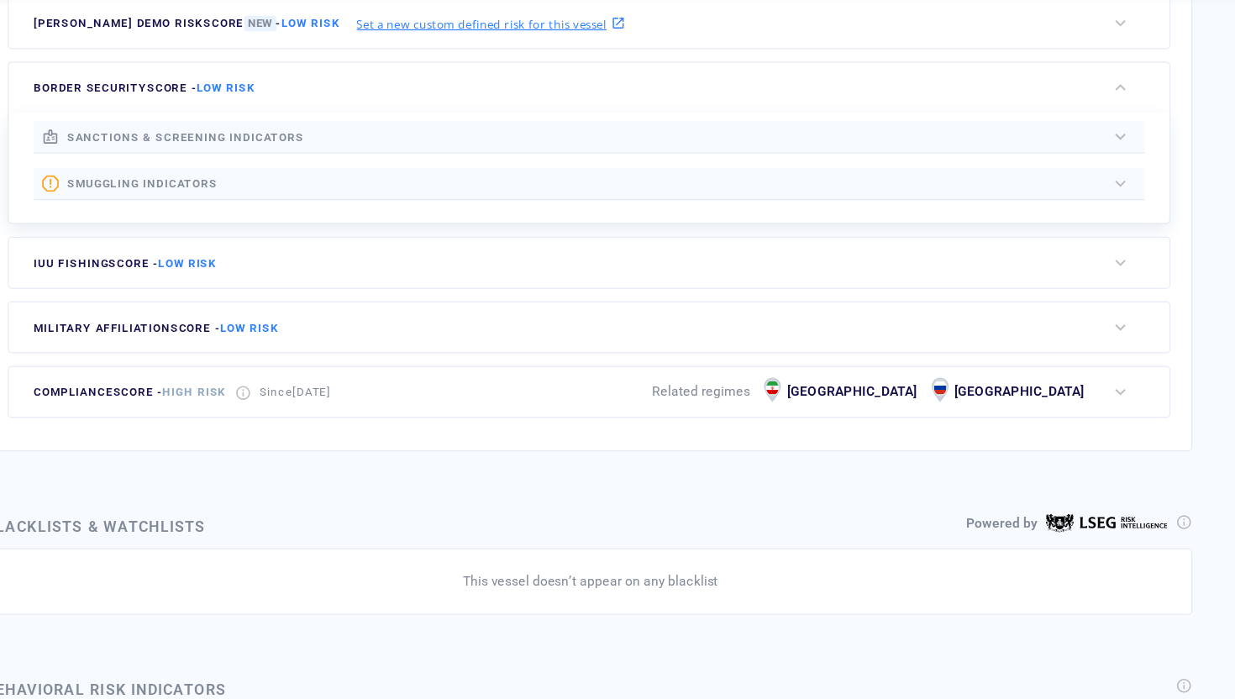
click at [987, 413] on div "button" at bounding box center [1121, 409] width 17 height 17
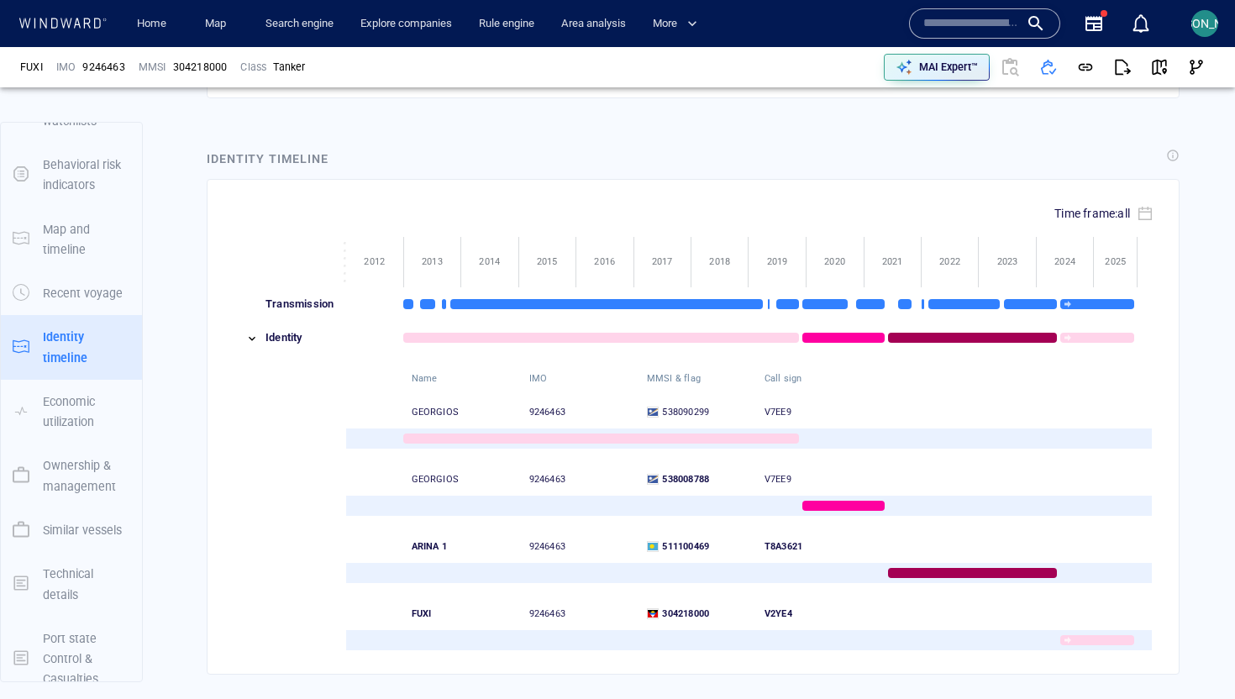
scroll to position [2095, 0]
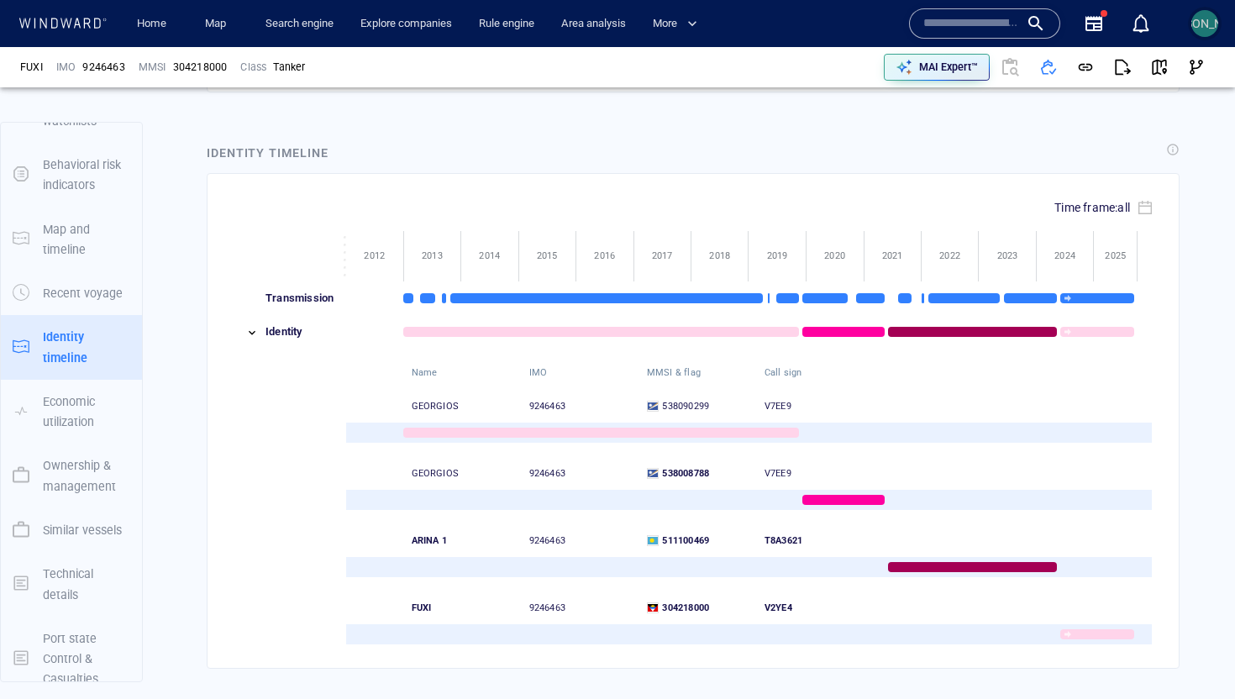
click at [987, 30] on div "[PERSON_NAME]" at bounding box center [1205, 23] width 90 height 20
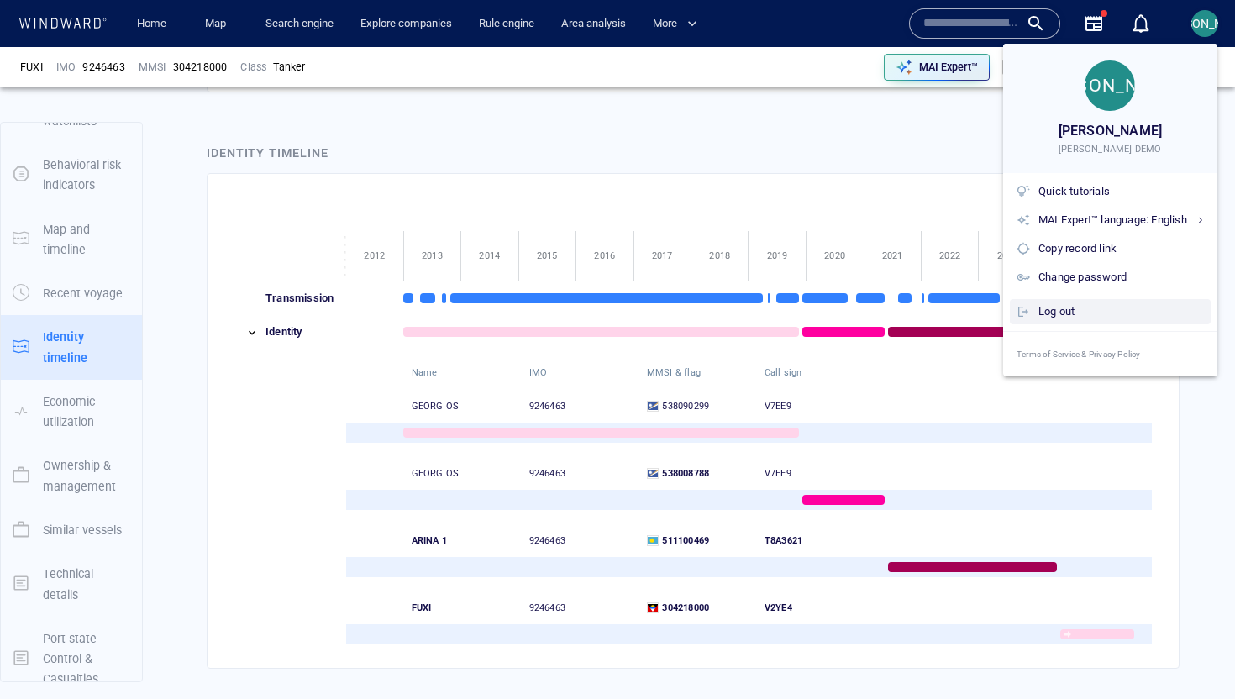
click at [987, 320] on div "Log out" at bounding box center [1121, 311] width 166 height 18
